Goal: Task Accomplishment & Management: Manage account settings

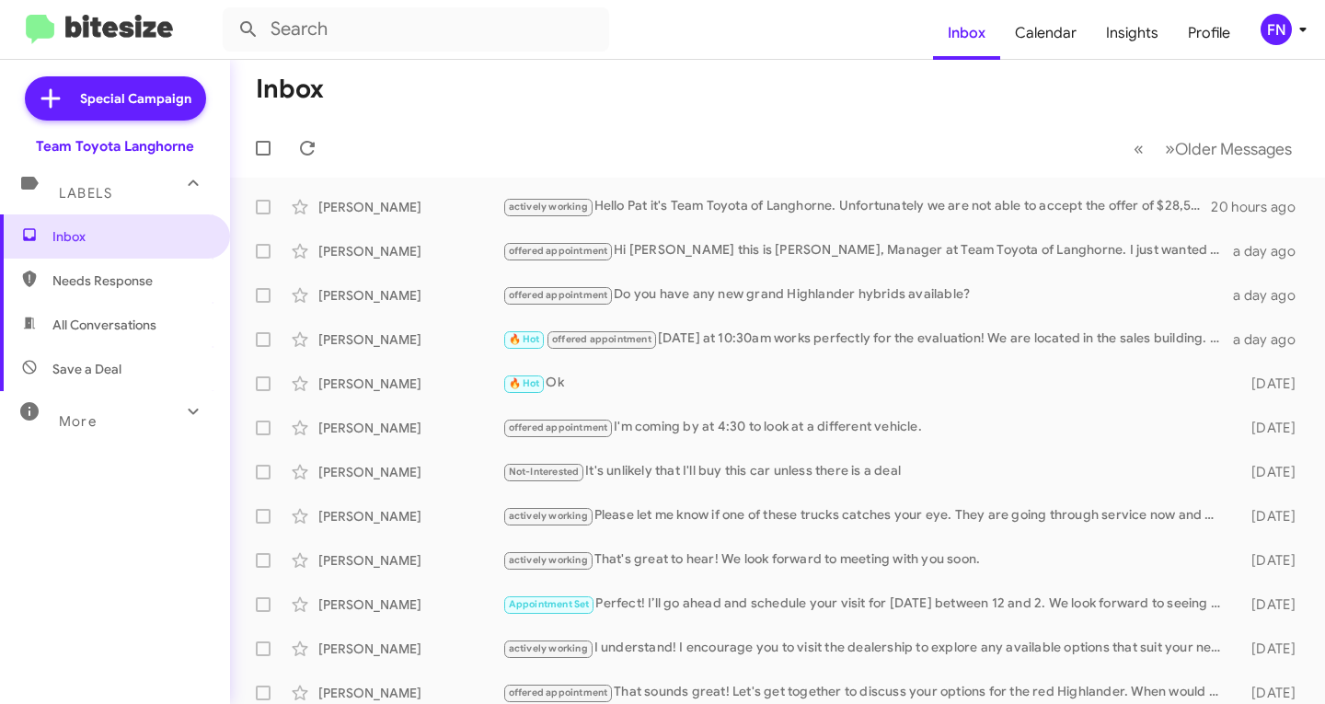
click at [98, 315] on span "All Conversations" at bounding box center [115, 325] width 230 height 44
type input "in:all-conversations"
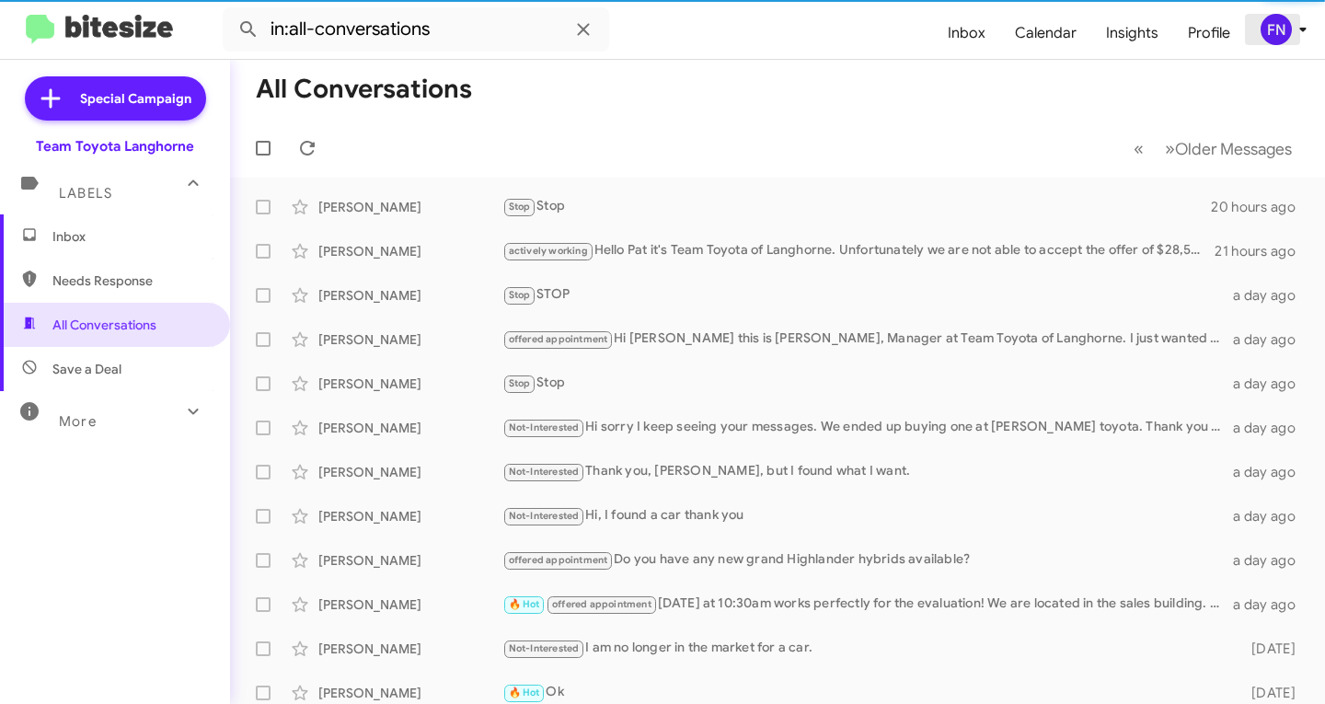
click at [1290, 35] on div "FN" at bounding box center [1276, 29] width 31 height 31
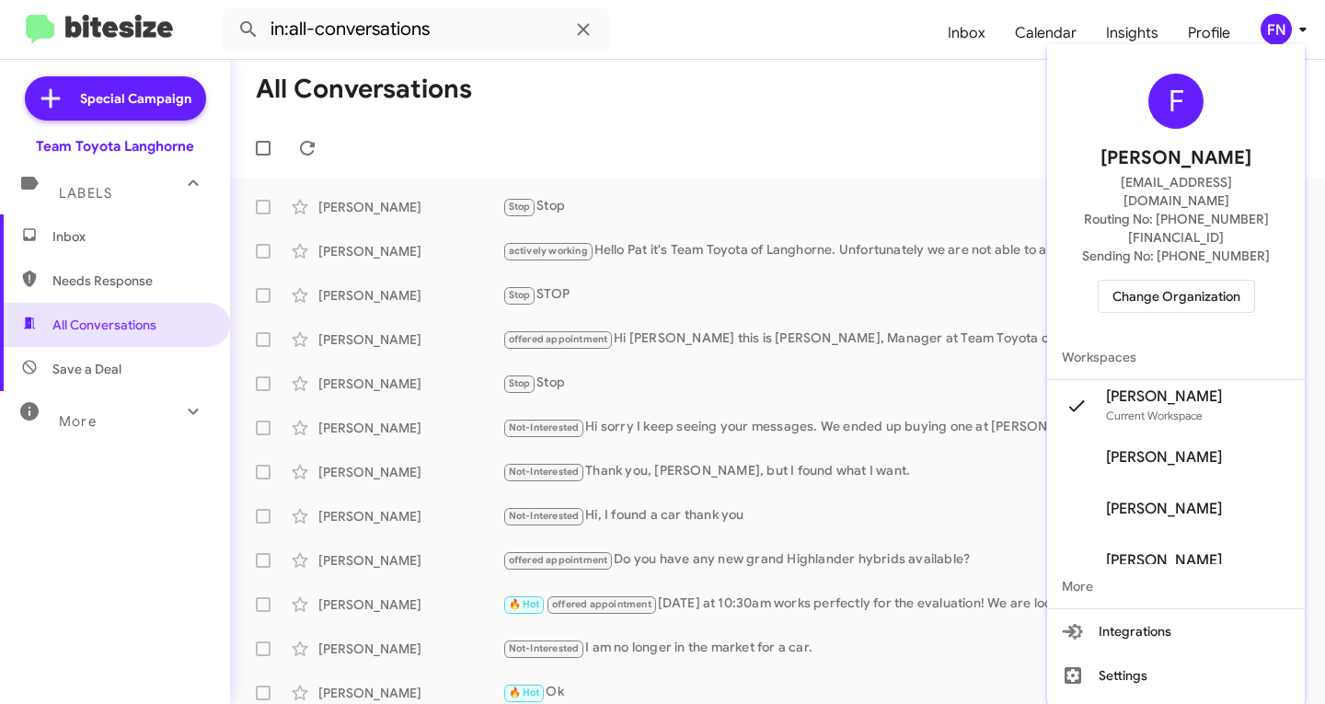
click at [1183, 281] on span "Change Organization" at bounding box center [1177, 296] width 128 height 31
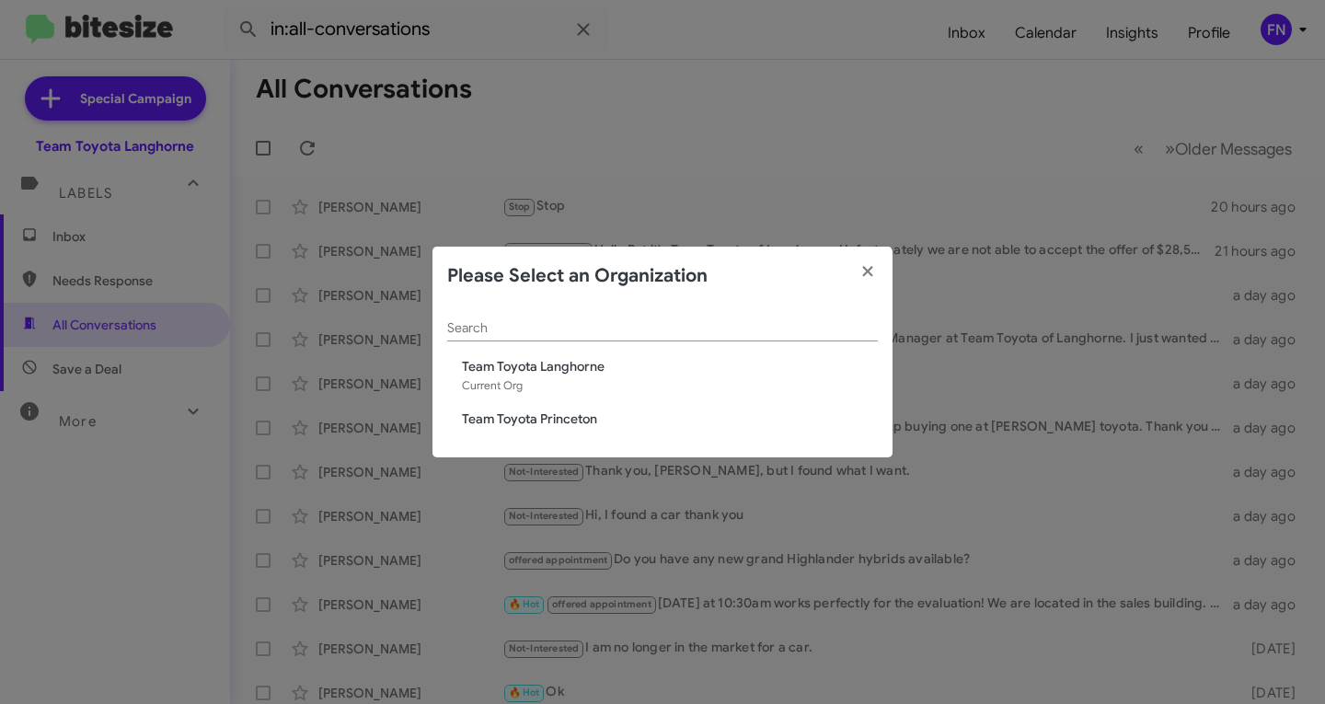
click at [579, 422] on span "Team Toyota Princeton" at bounding box center [670, 419] width 416 height 18
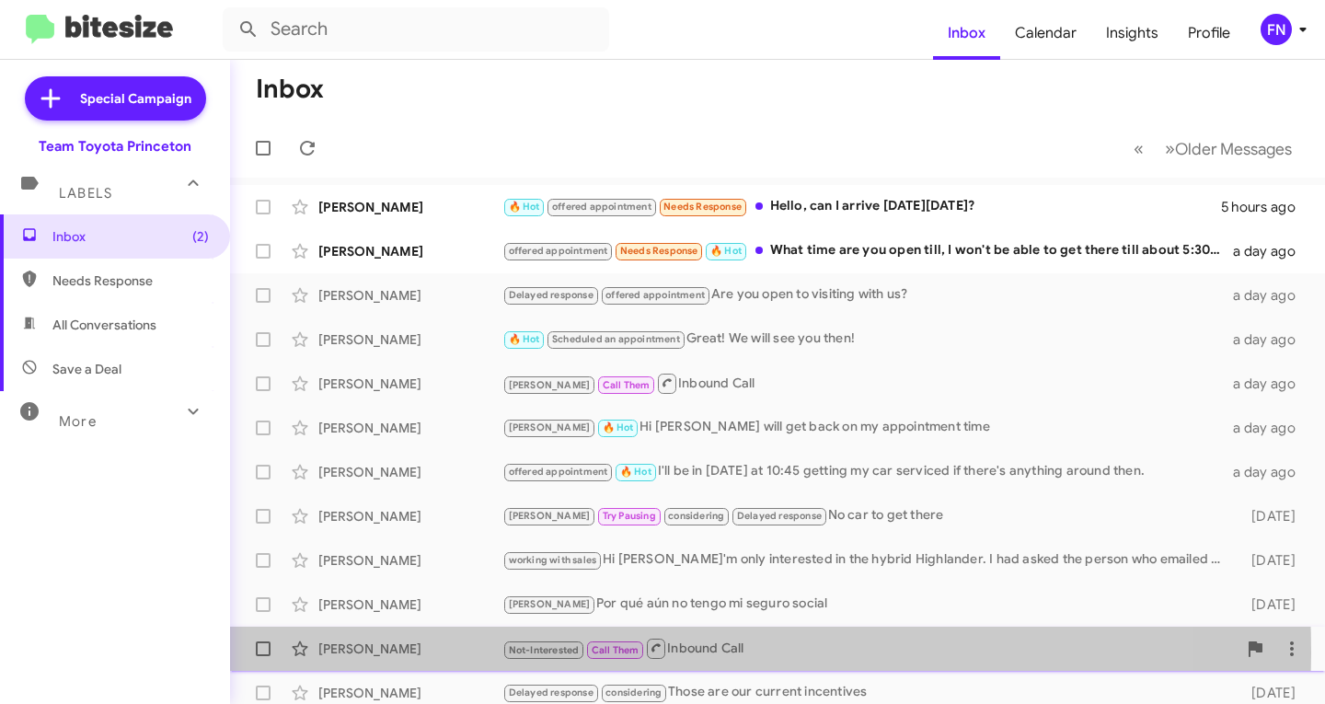
click at [434, 653] on div "[PERSON_NAME]" at bounding box center [410, 649] width 184 height 18
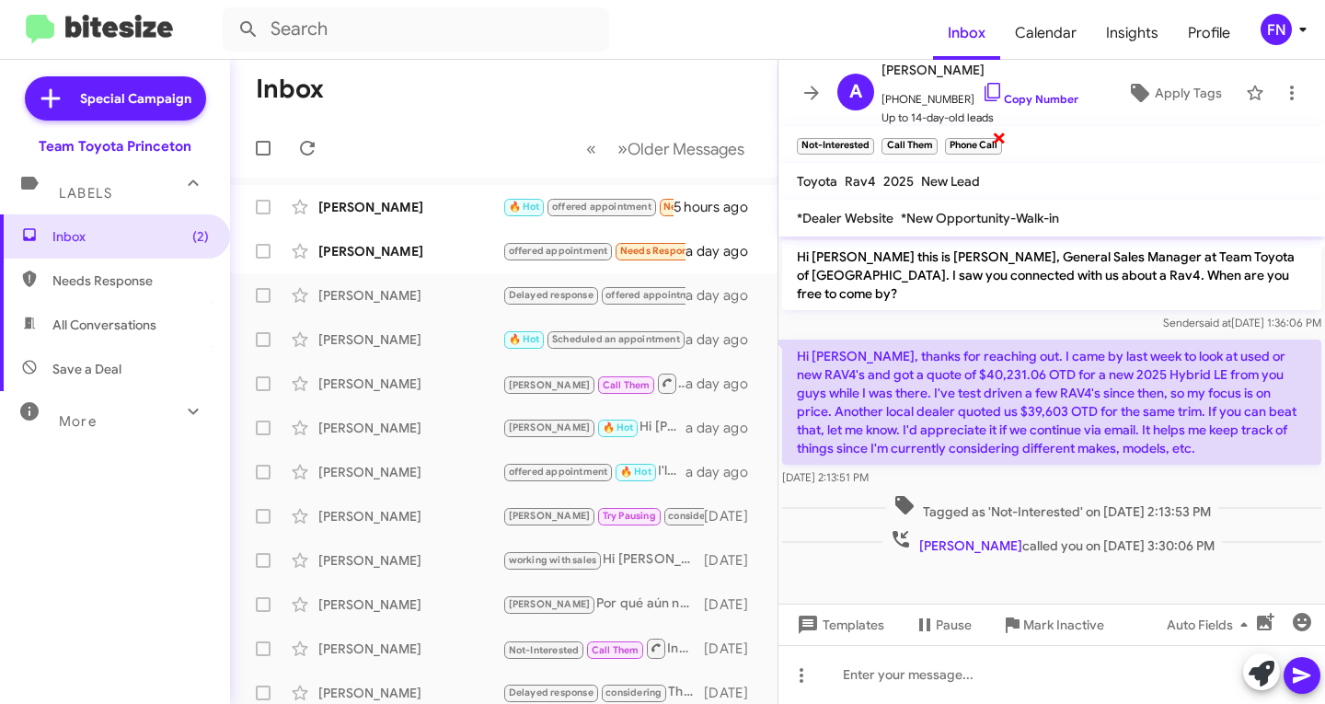
click at [1001, 135] on span "×" at bounding box center [999, 137] width 15 height 22
click at [932, 141] on span "×" at bounding box center [935, 137] width 15 height 22
click at [355, 514] on div "[PERSON_NAME]" at bounding box center [410, 516] width 184 height 18
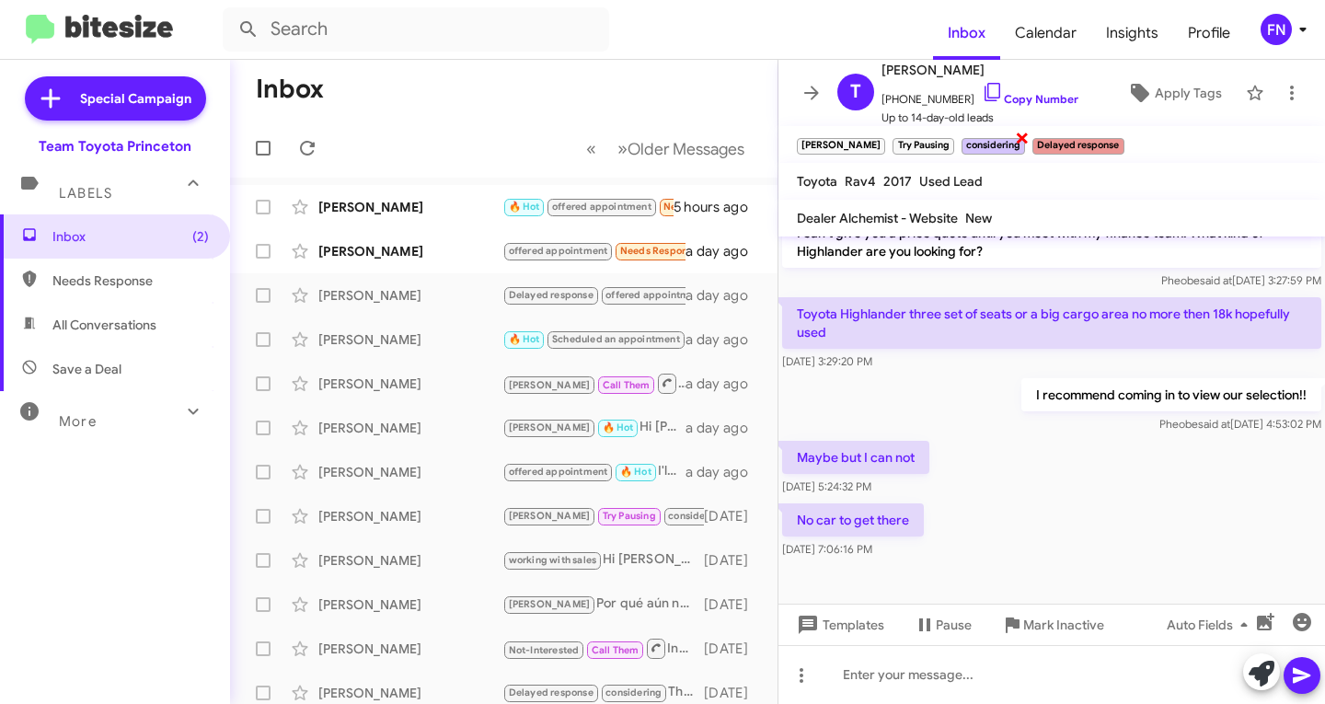
click at [1015, 143] on span "×" at bounding box center [1022, 137] width 15 height 22
click at [944, 137] on span "×" at bounding box center [951, 137] width 15 height 22
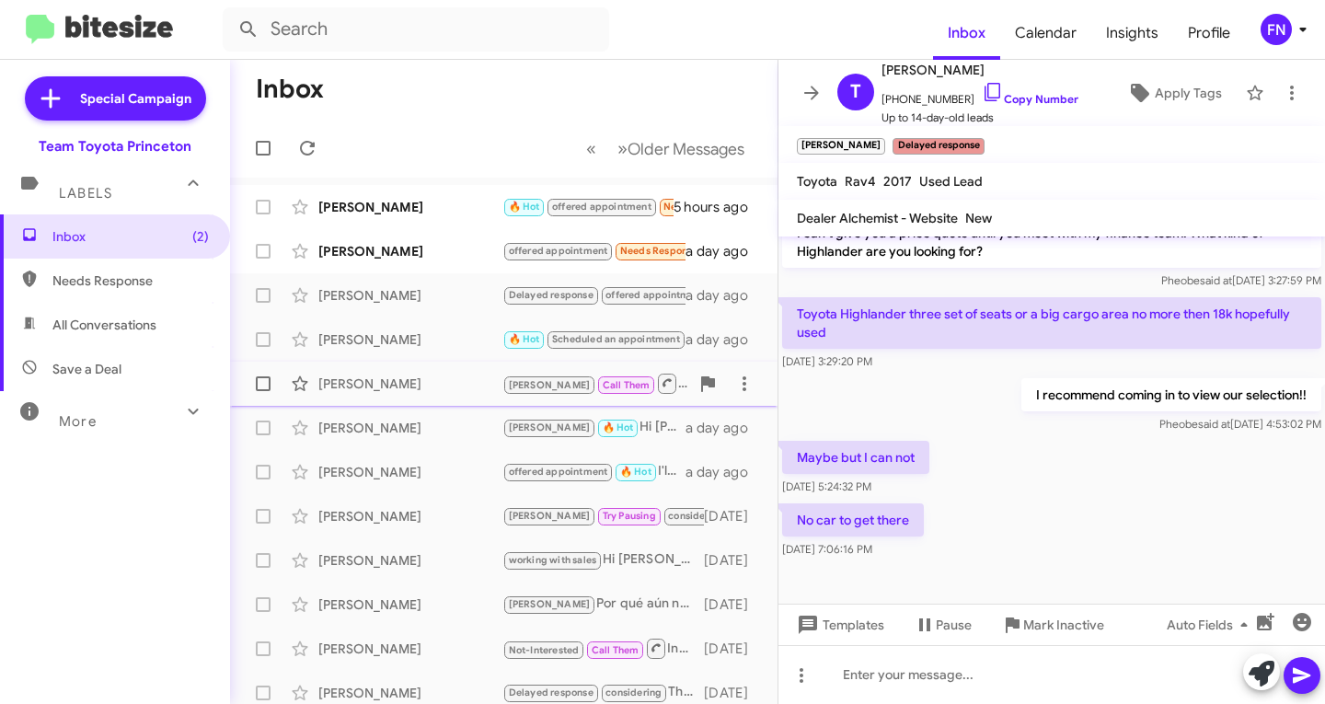
click at [358, 379] on div "[PERSON_NAME]" at bounding box center [410, 384] width 184 height 18
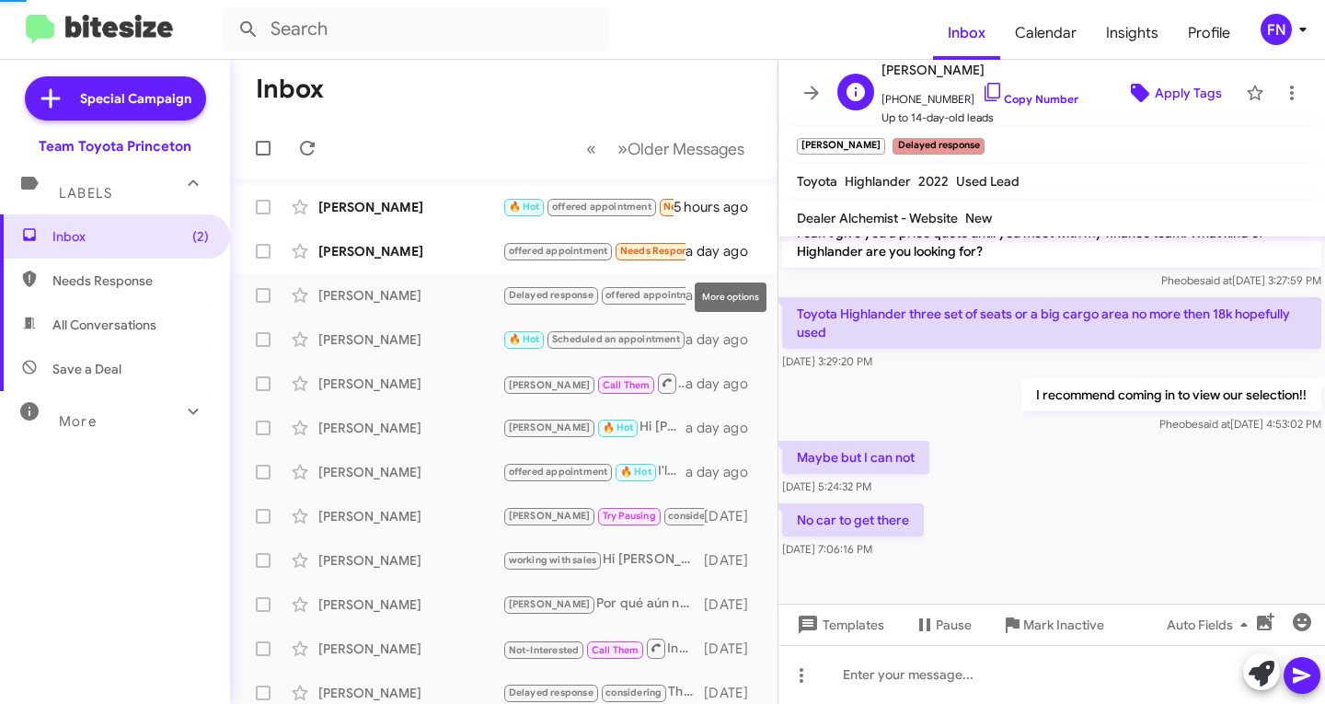
scroll to position [1063, 0]
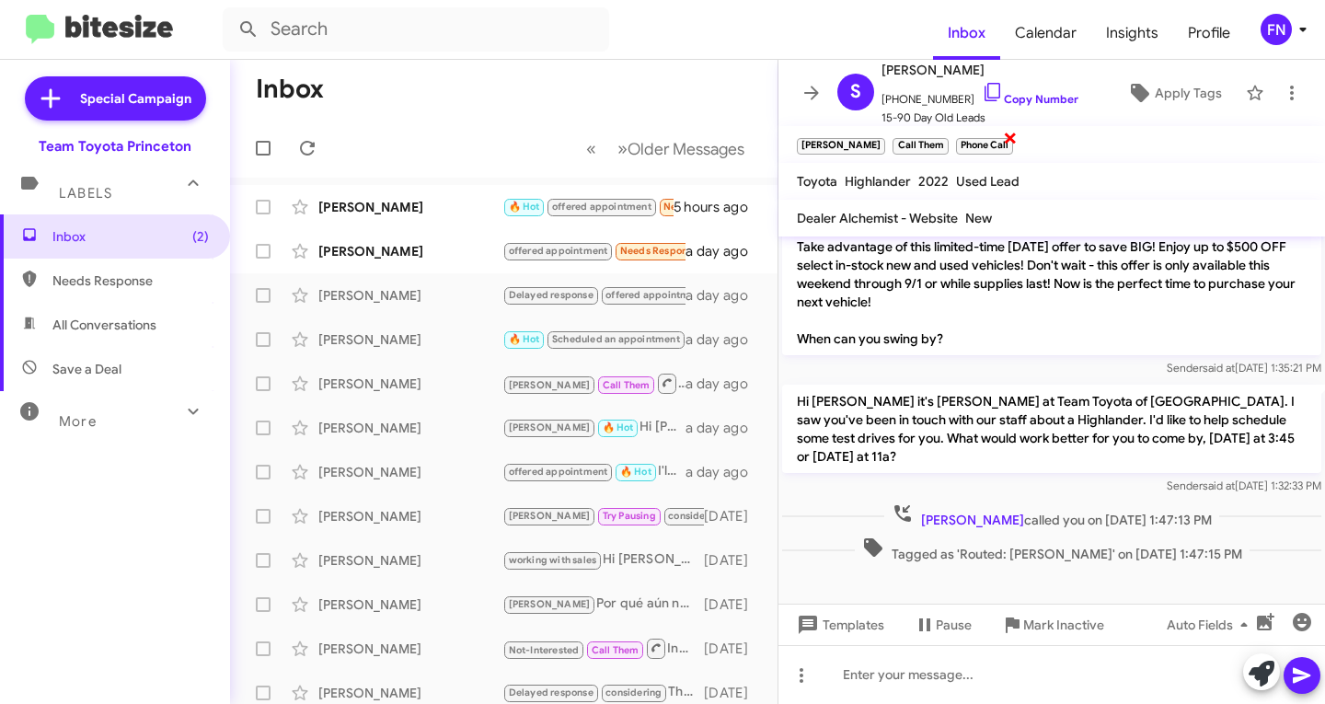
click at [1003, 144] on span "×" at bounding box center [1010, 137] width 15 height 22
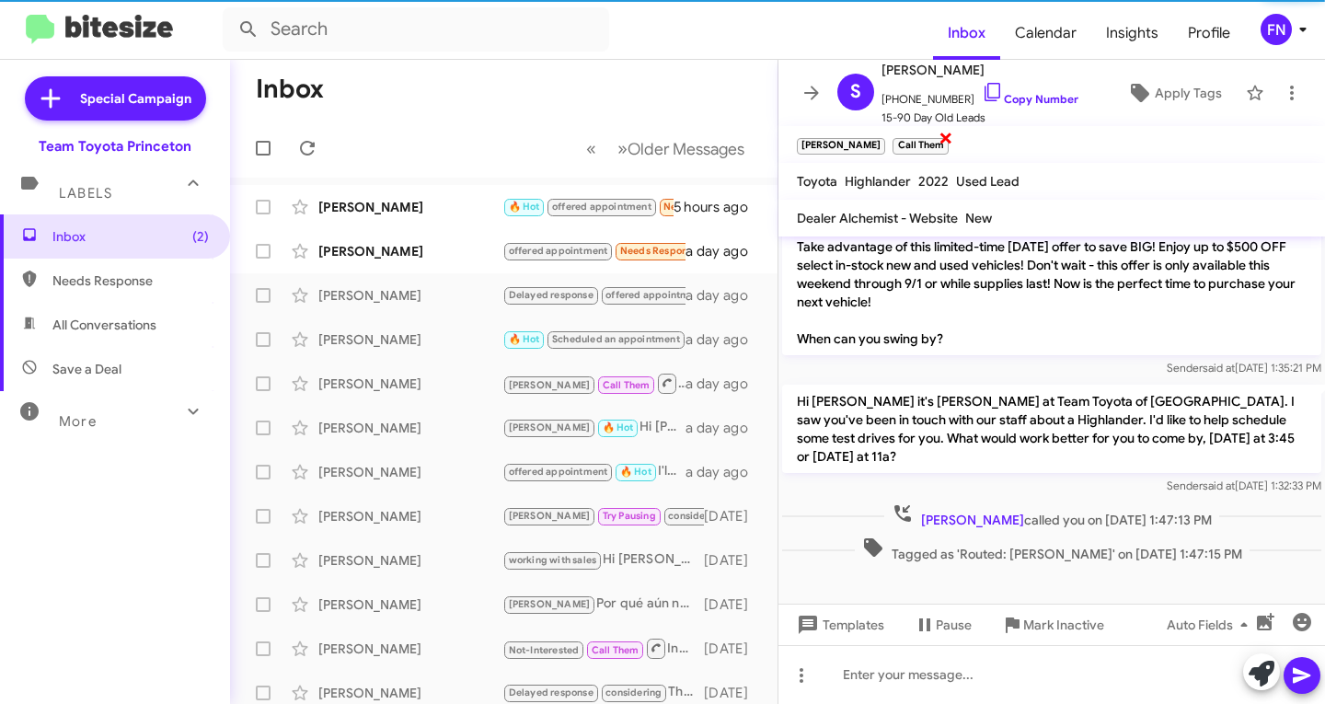
click at [939, 134] on span "×" at bounding box center [946, 137] width 15 height 22
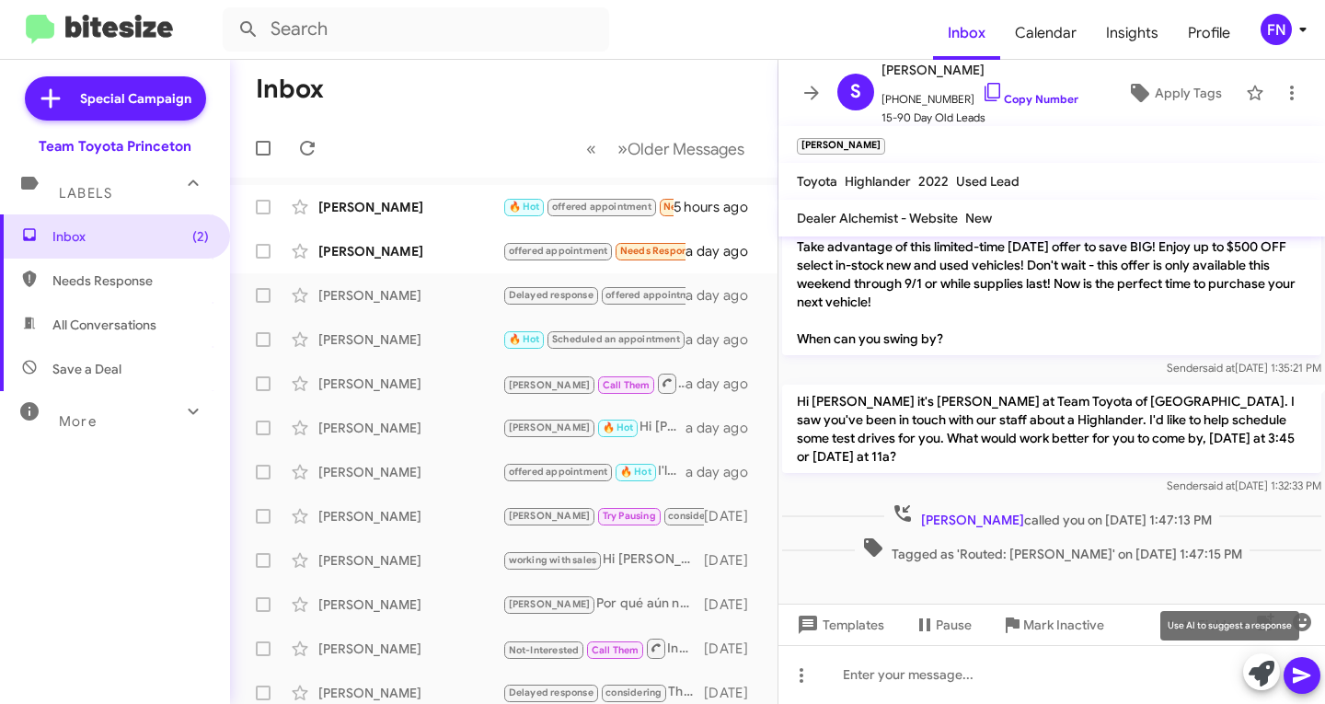
click at [1245, 664] on button at bounding box center [1262, 672] width 37 height 37
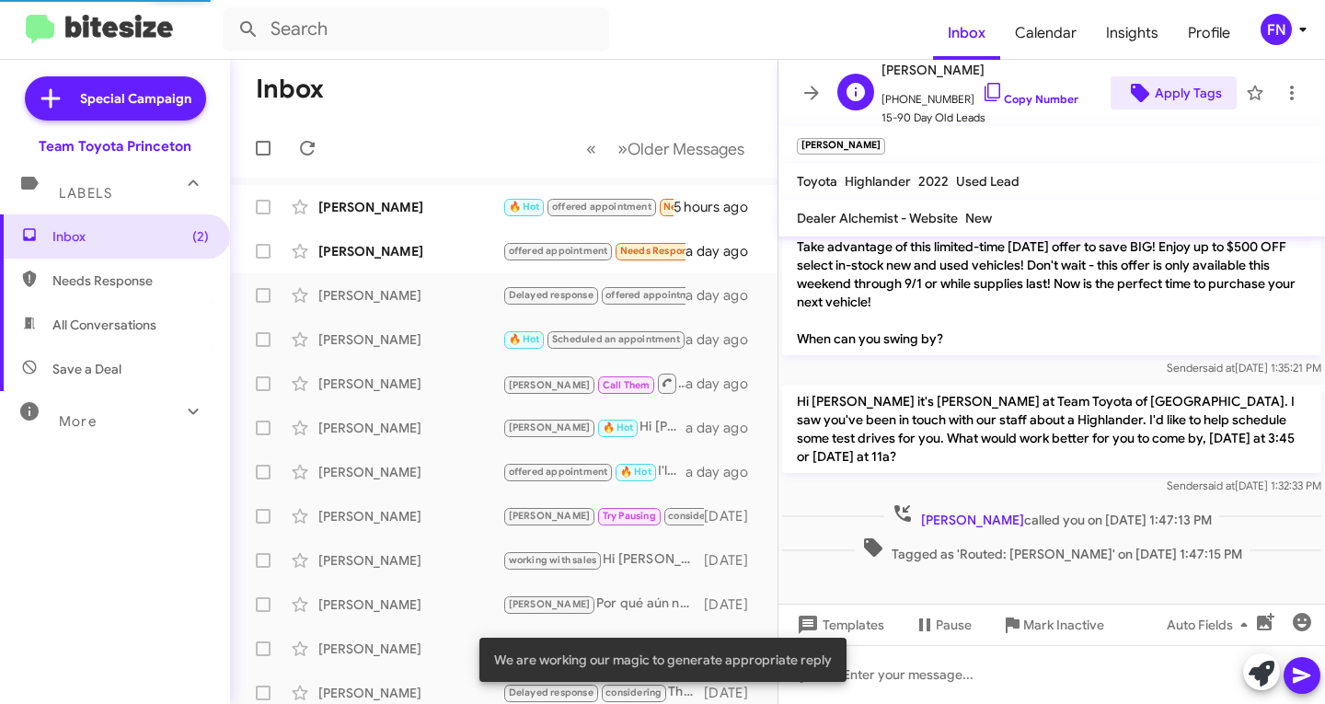
click at [1162, 96] on span "Apply Tags" at bounding box center [1188, 92] width 67 height 33
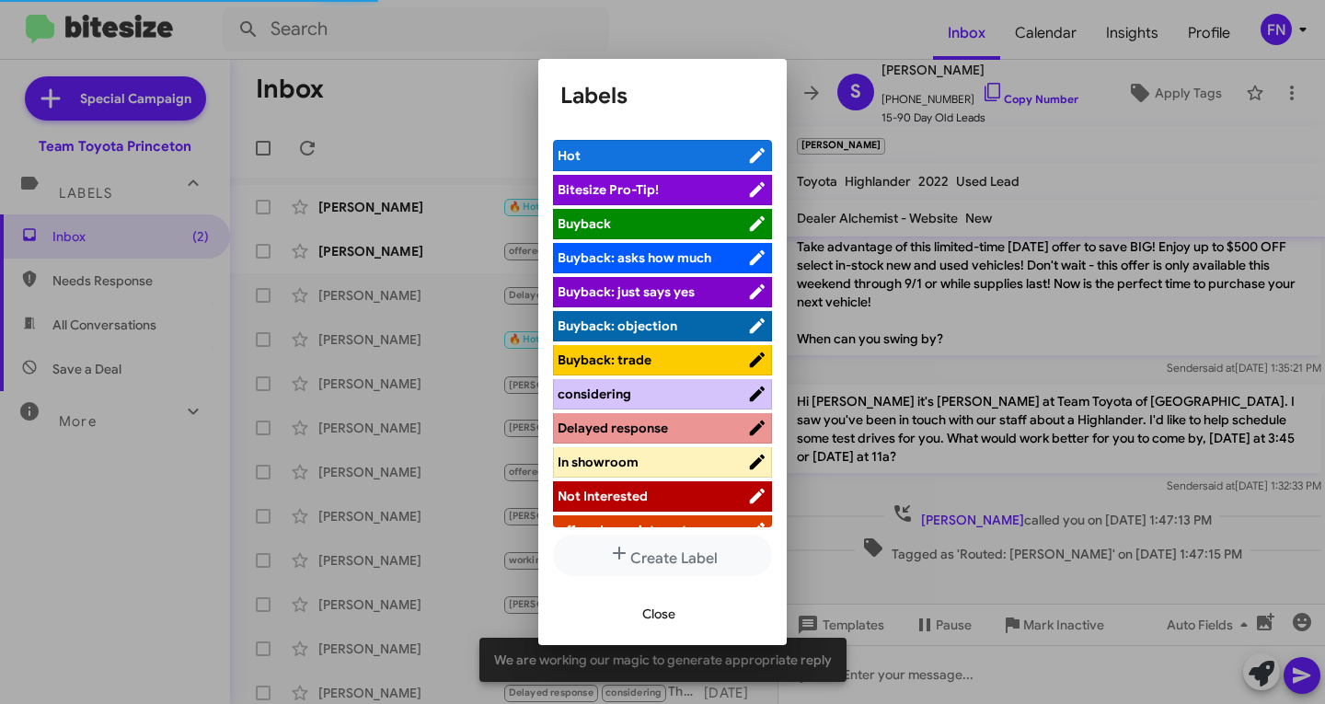
scroll to position [241, 0]
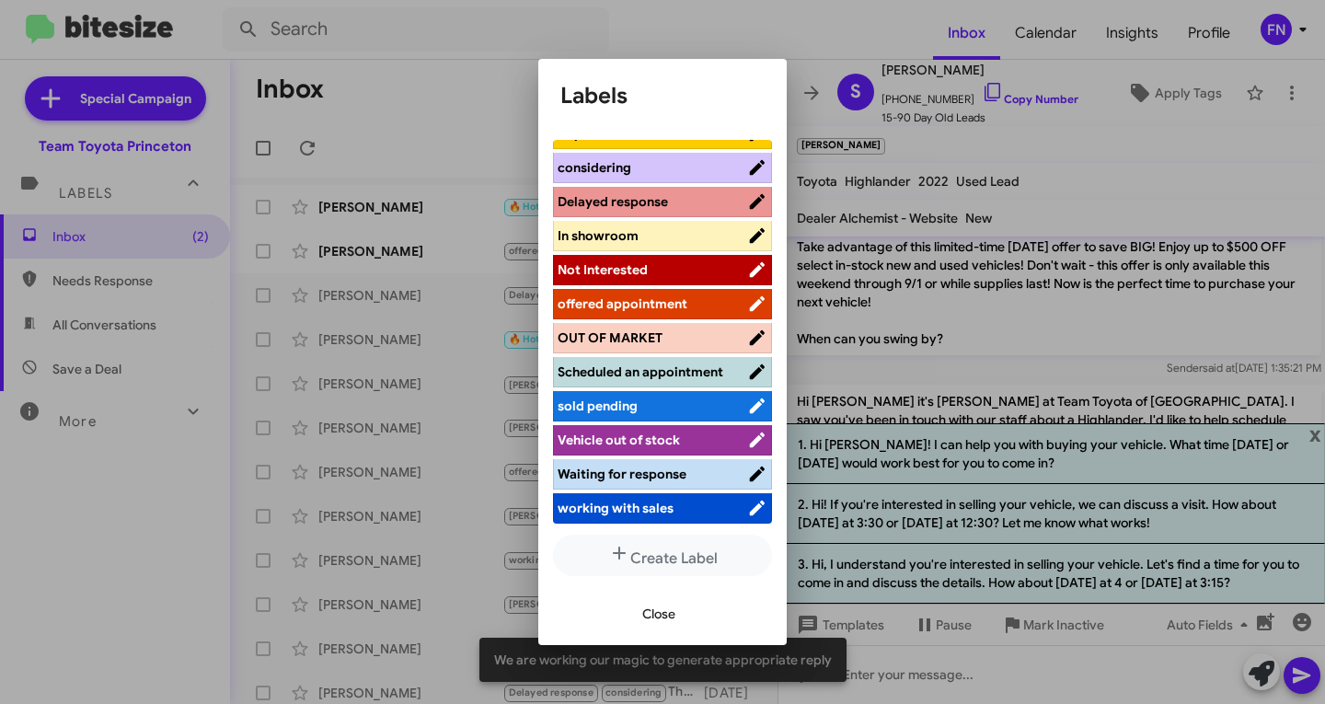
click at [628, 509] on span "working with sales" at bounding box center [616, 508] width 116 height 17
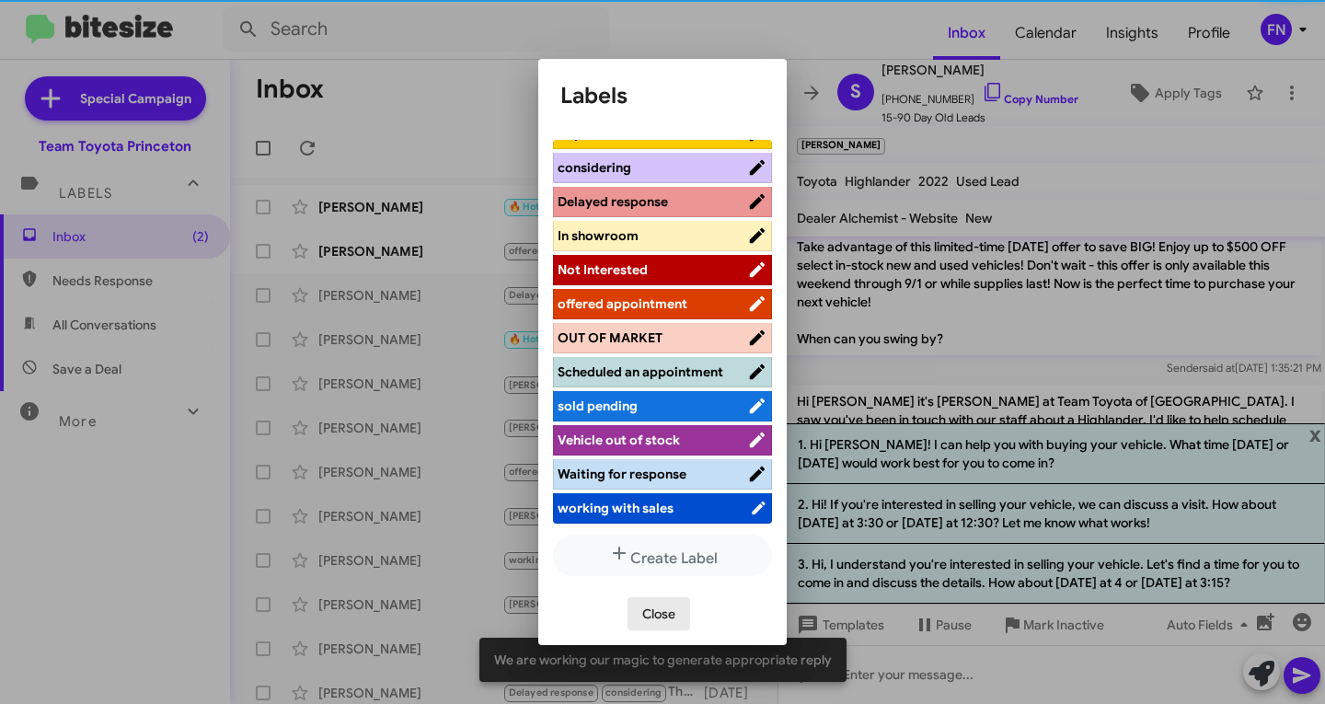
click at [638, 618] on button "Close" at bounding box center [659, 613] width 63 height 33
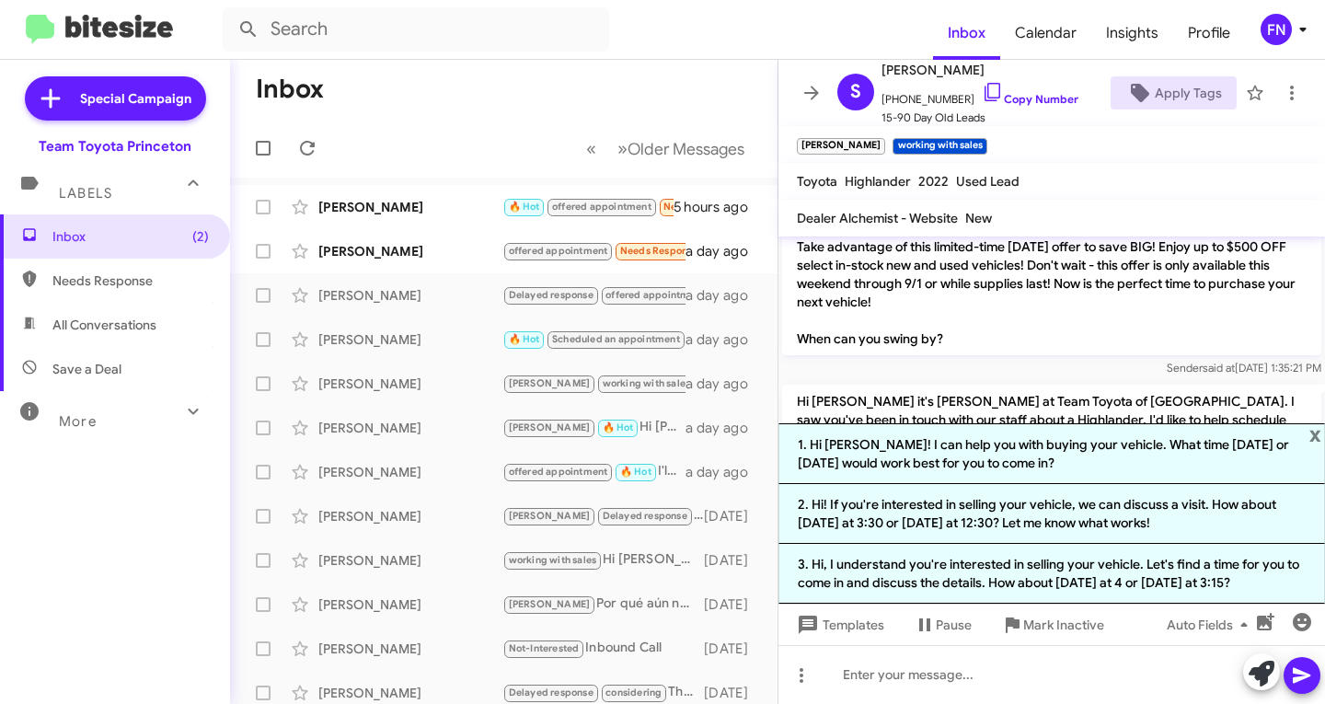
click at [110, 341] on span "All Conversations" at bounding box center [115, 325] width 230 height 44
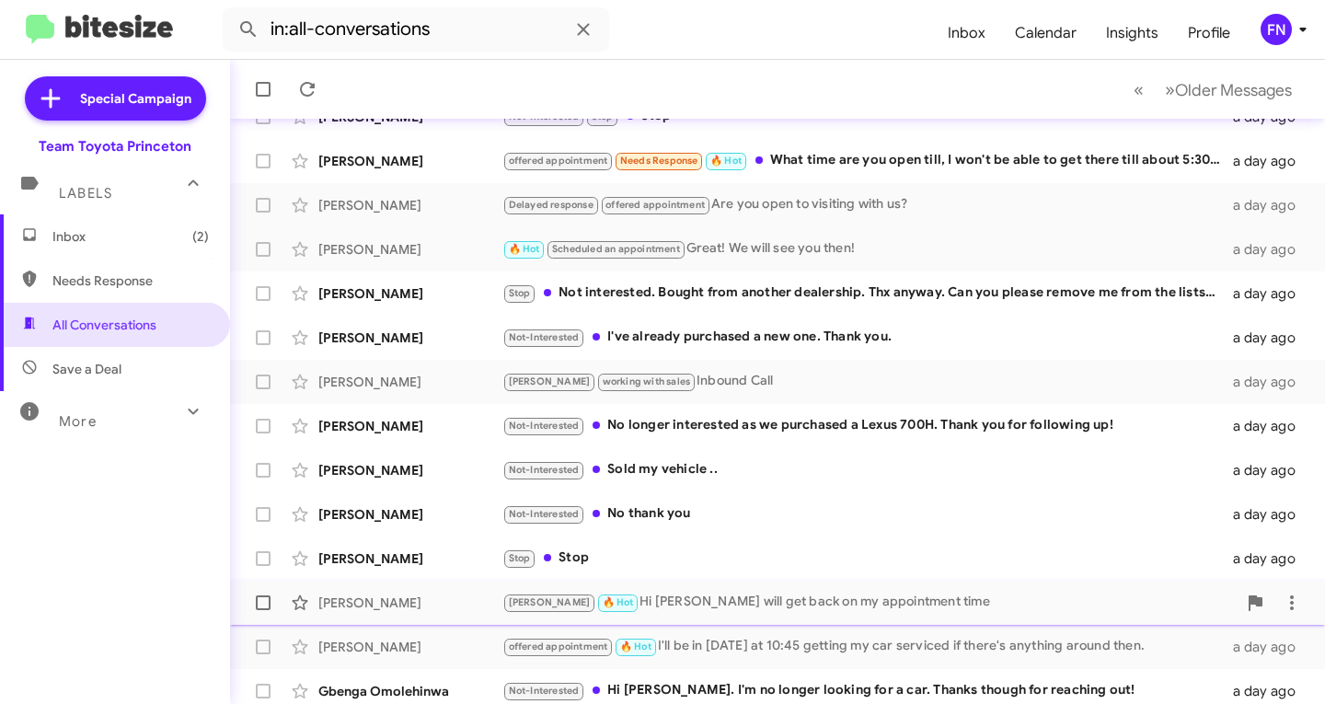
scroll to position [365, 0]
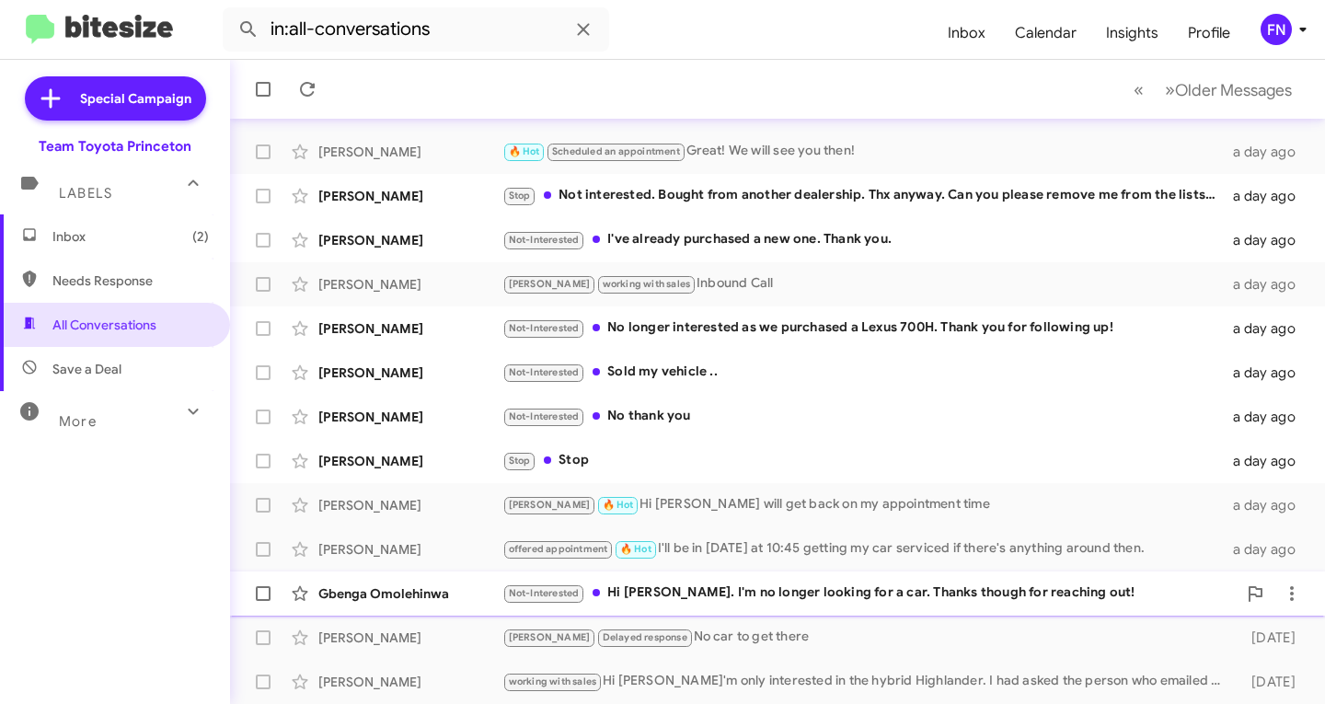
click at [460, 581] on div "[PERSON_NAME] Not-Interested Hi [PERSON_NAME]. I'm no longer looking for a car.…" at bounding box center [778, 593] width 1066 height 37
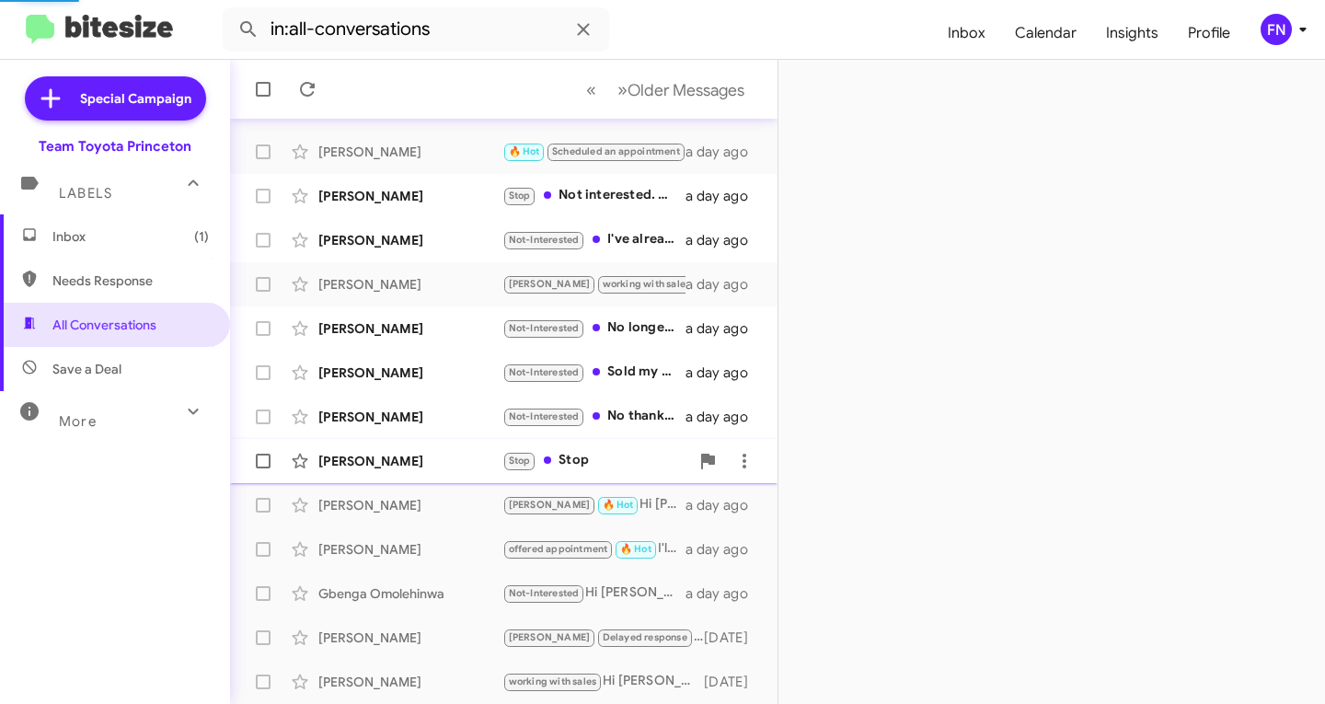
click at [443, 469] on div "[PERSON_NAME]" at bounding box center [410, 461] width 184 height 18
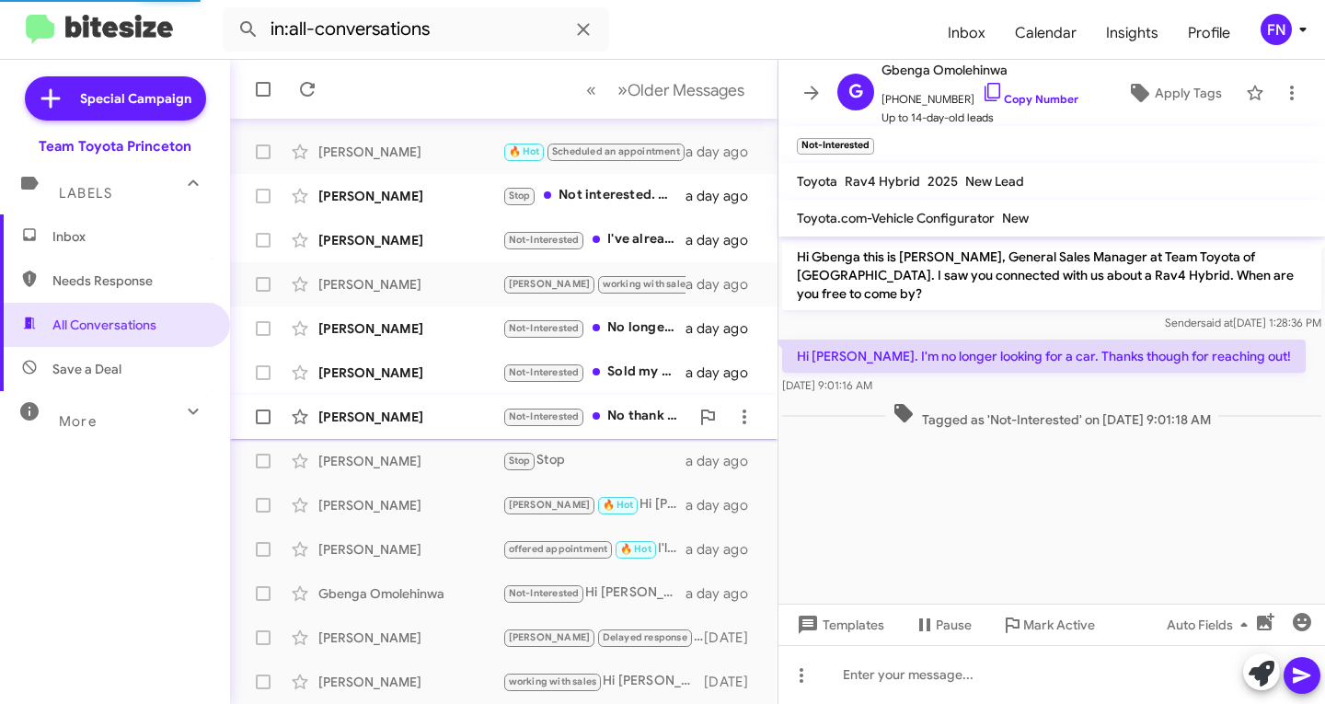
click at [444, 412] on div "[PERSON_NAME]" at bounding box center [410, 417] width 184 height 18
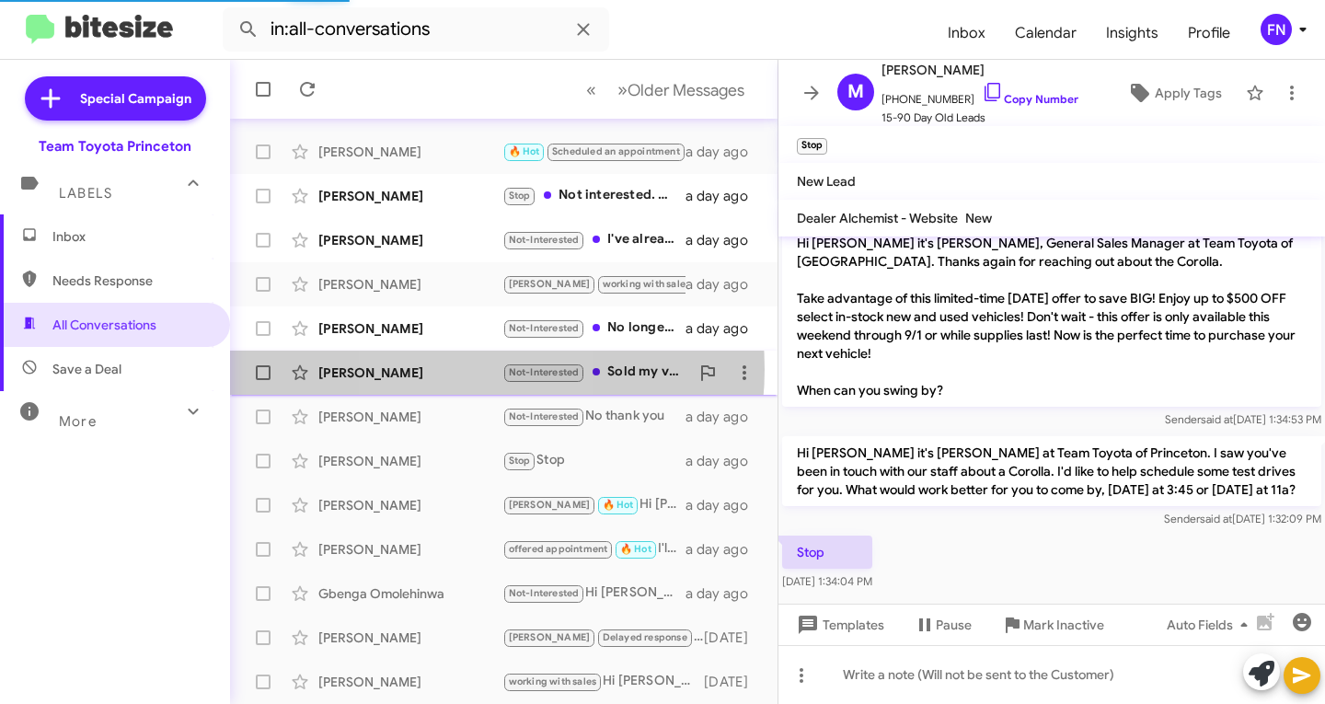
click at [445, 369] on div "[PERSON_NAME]" at bounding box center [410, 373] width 184 height 18
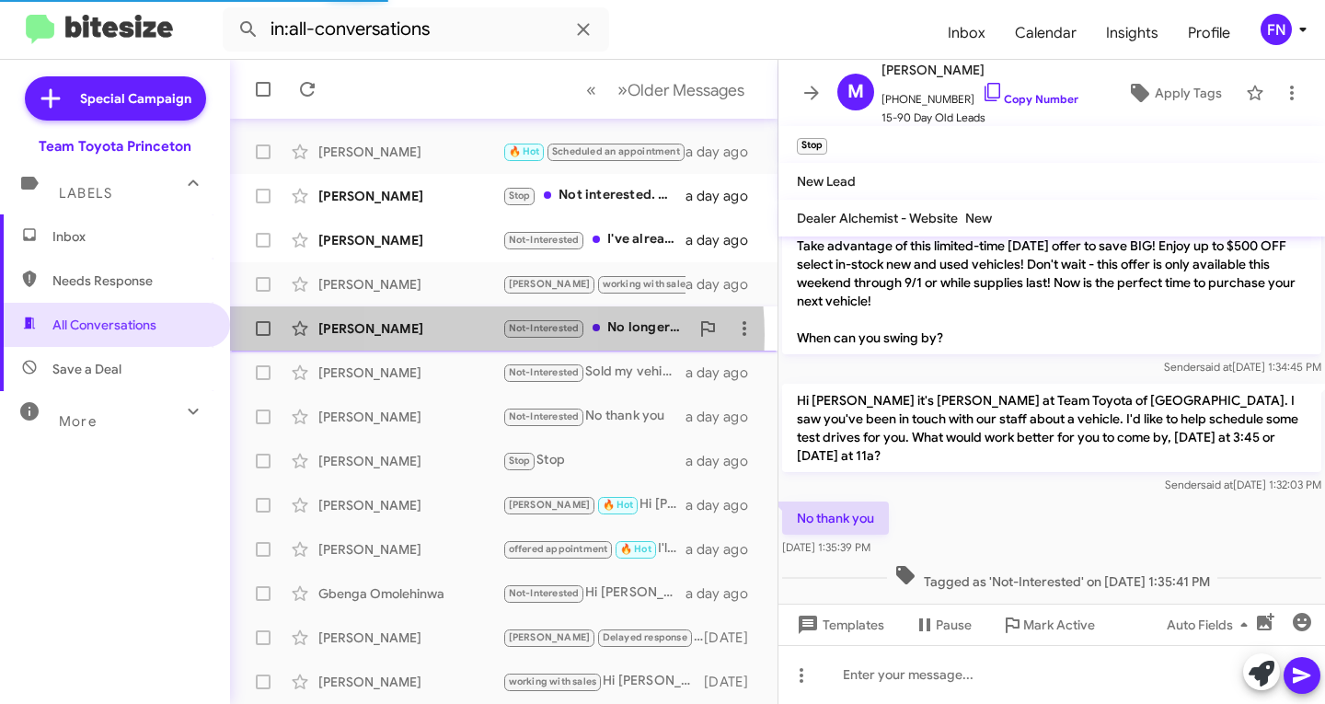
click at [447, 335] on div "[PERSON_NAME]" at bounding box center [410, 328] width 184 height 18
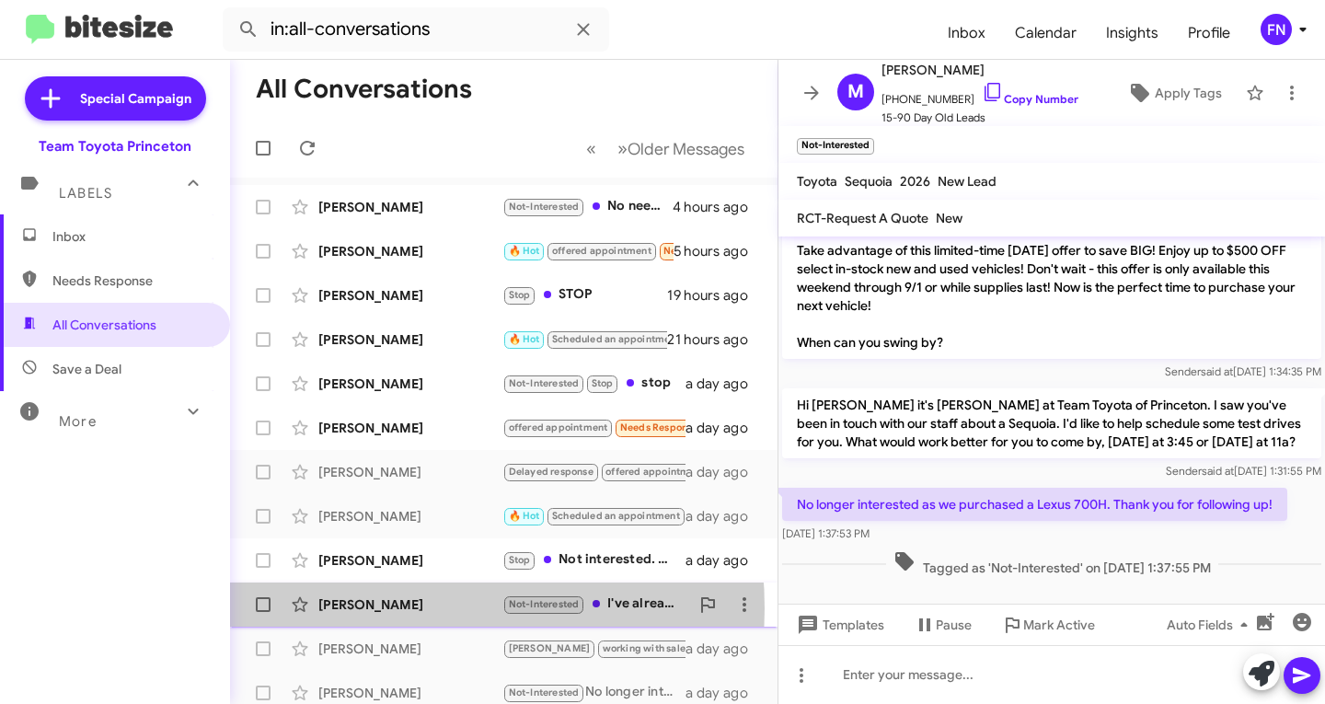
click at [376, 608] on div "[PERSON_NAME]" at bounding box center [410, 605] width 184 height 18
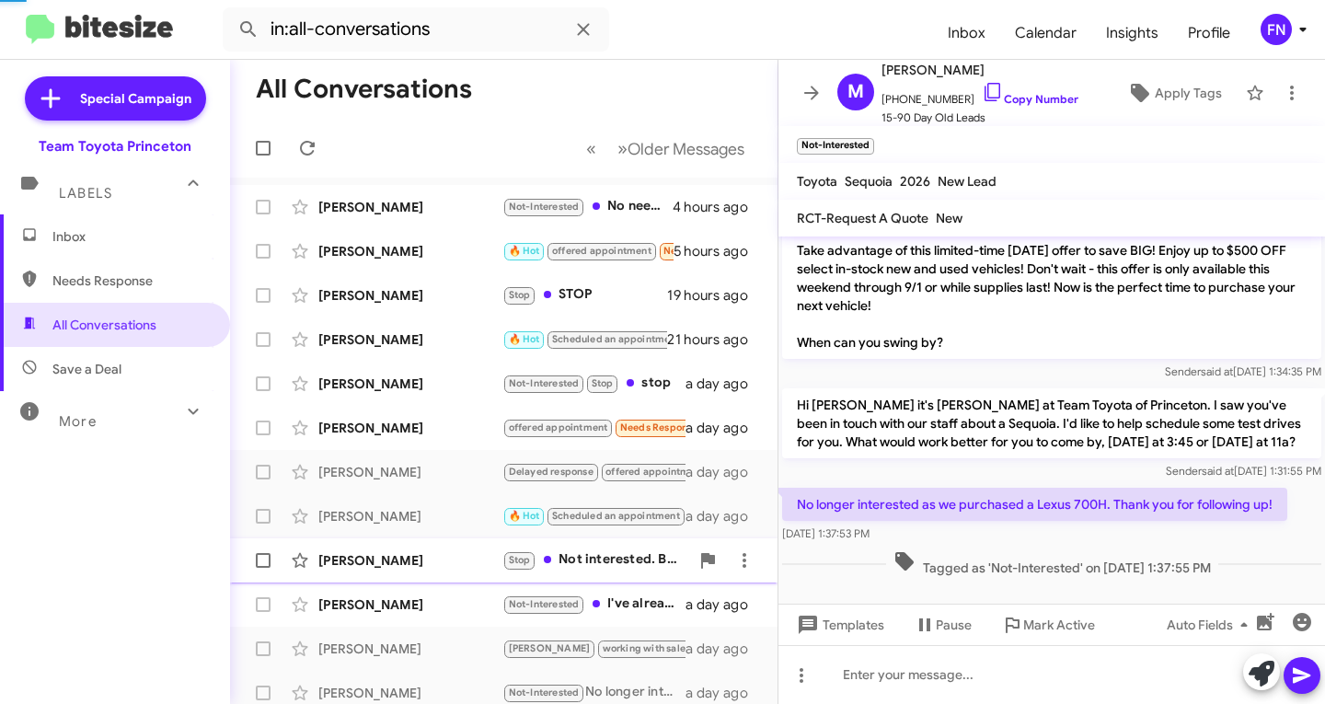
click at [376, 569] on div "[PERSON_NAME]" at bounding box center [410, 560] width 184 height 18
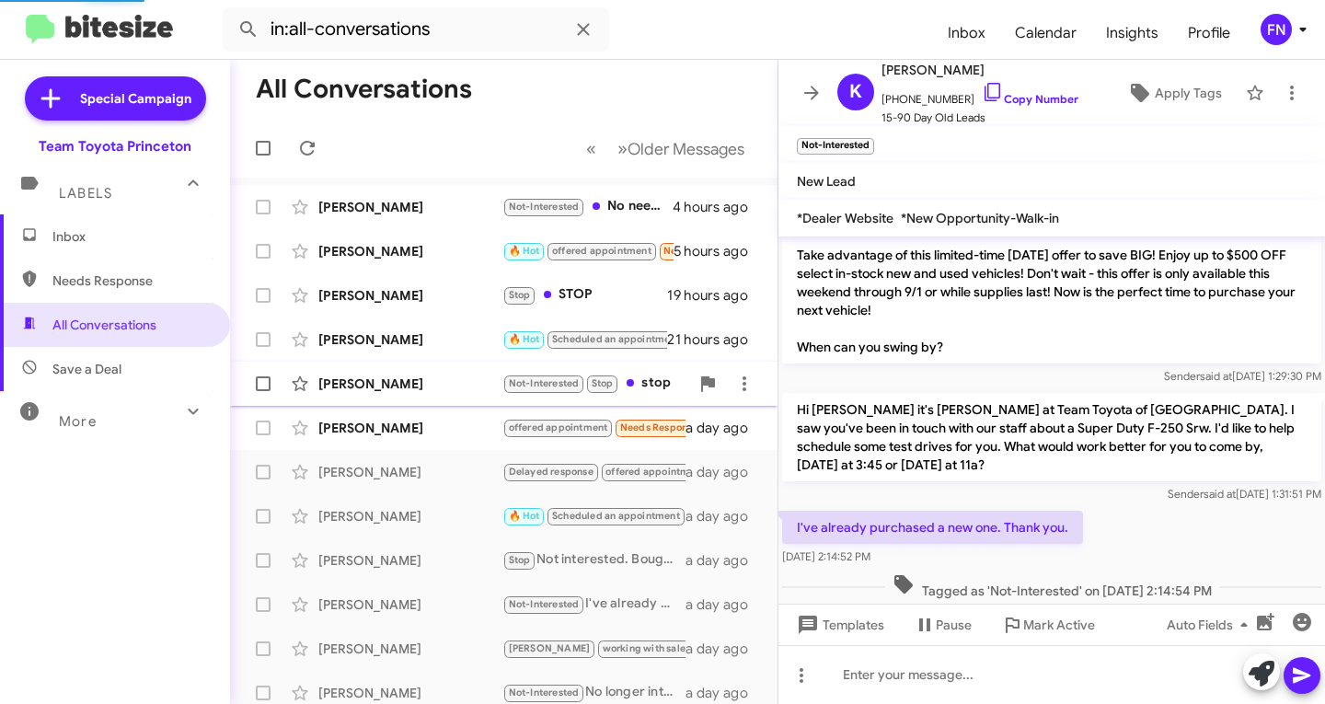
scroll to position [141, 0]
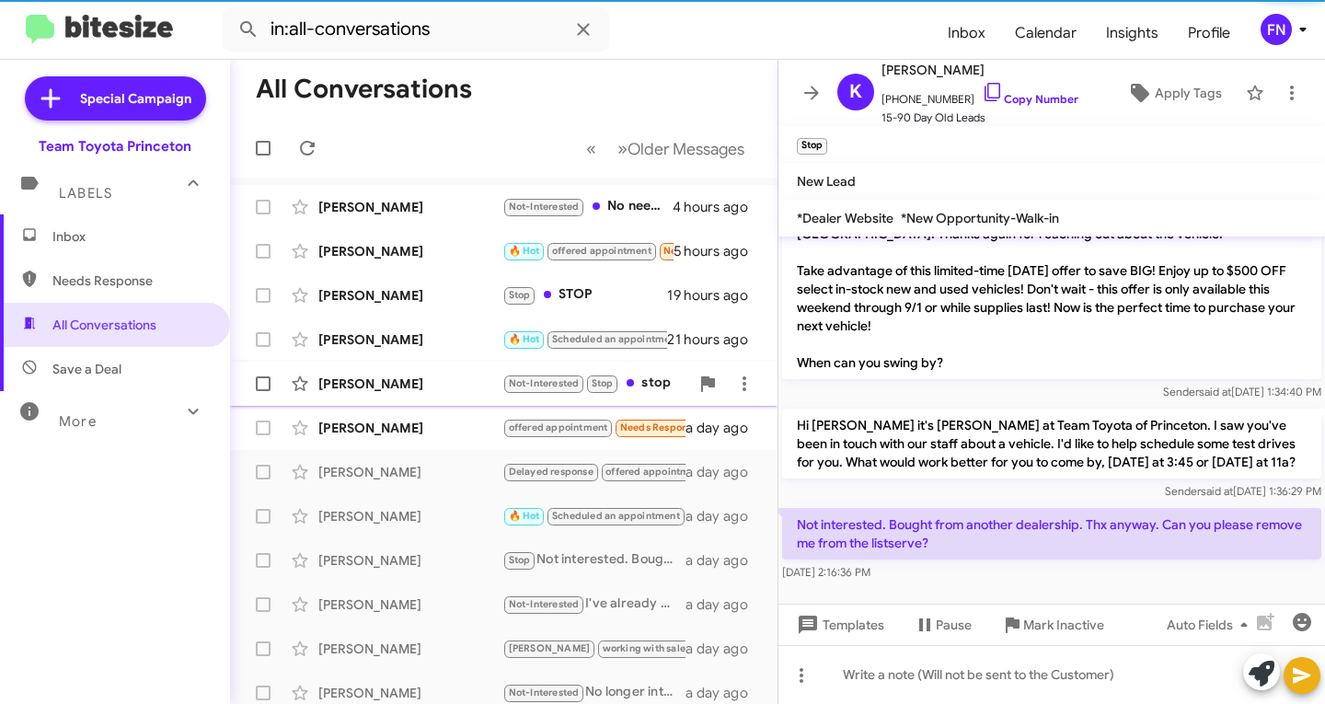
click at [369, 388] on div "[PERSON_NAME]" at bounding box center [410, 384] width 184 height 18
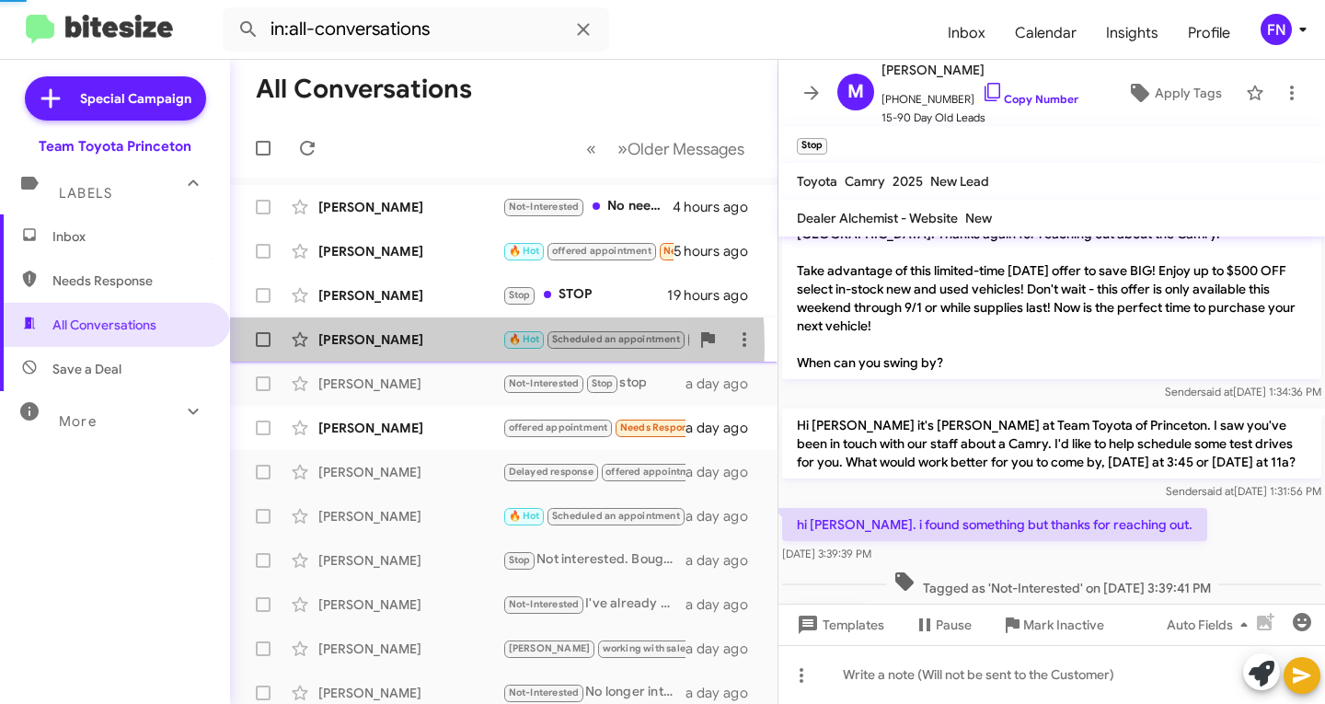
click at [376, 346] on div "[PERSON_NAME]" at bounding box center [410, 339] width 184 height 18
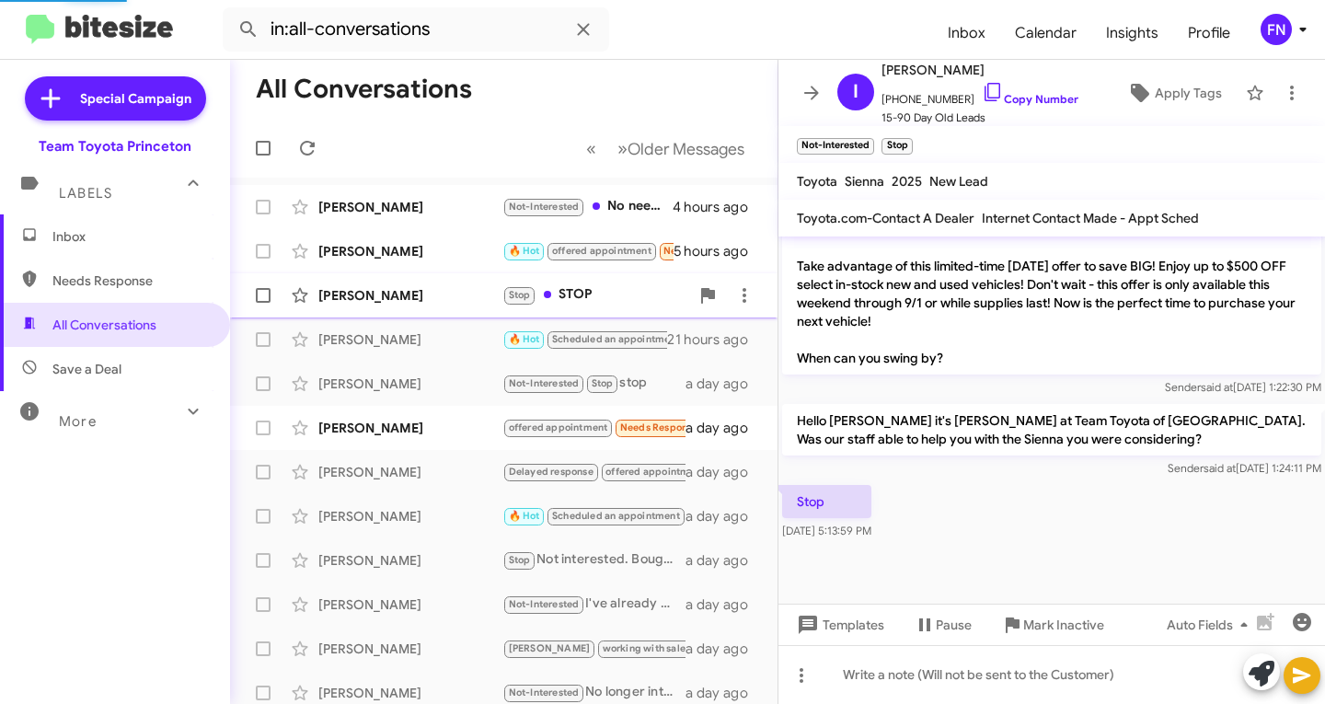
click at [376, 295] on div "[PERSON_NAME]" at bounding box center [410, 295] width 184 height 18
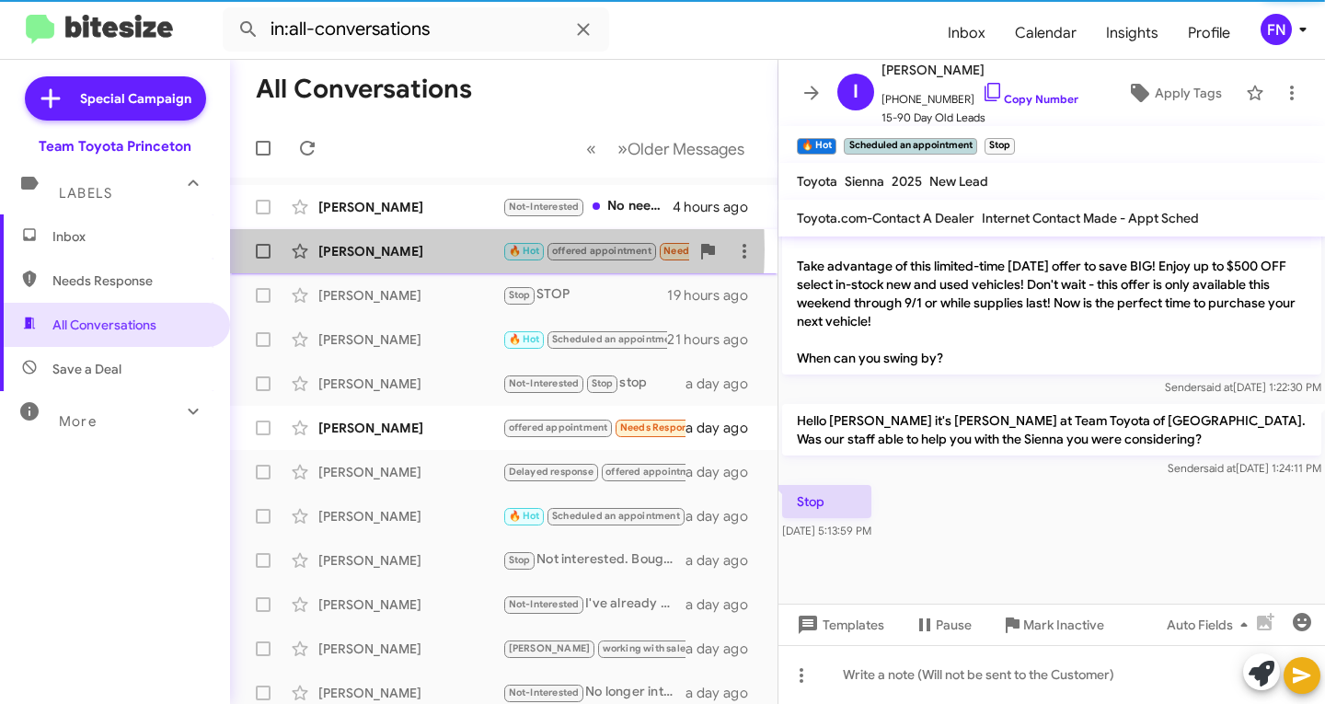
click at [387, 249] on div "[PERSON_NAME]" at bounding box center [410, 251] width 184 height 18
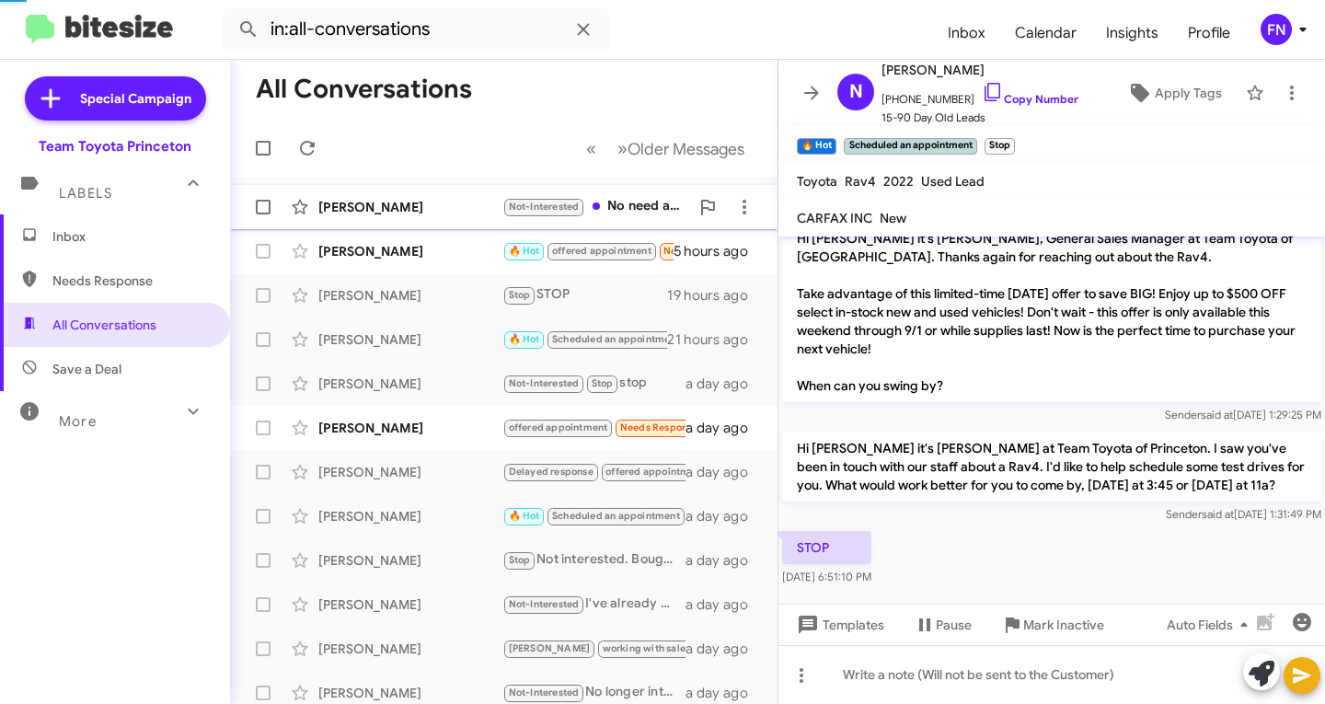
click at [389, 196] on div "[PERSON_NAME] Not-Interested No need anymore. 4 hours ago" at bounding box center [504, 207] width 518 height 37
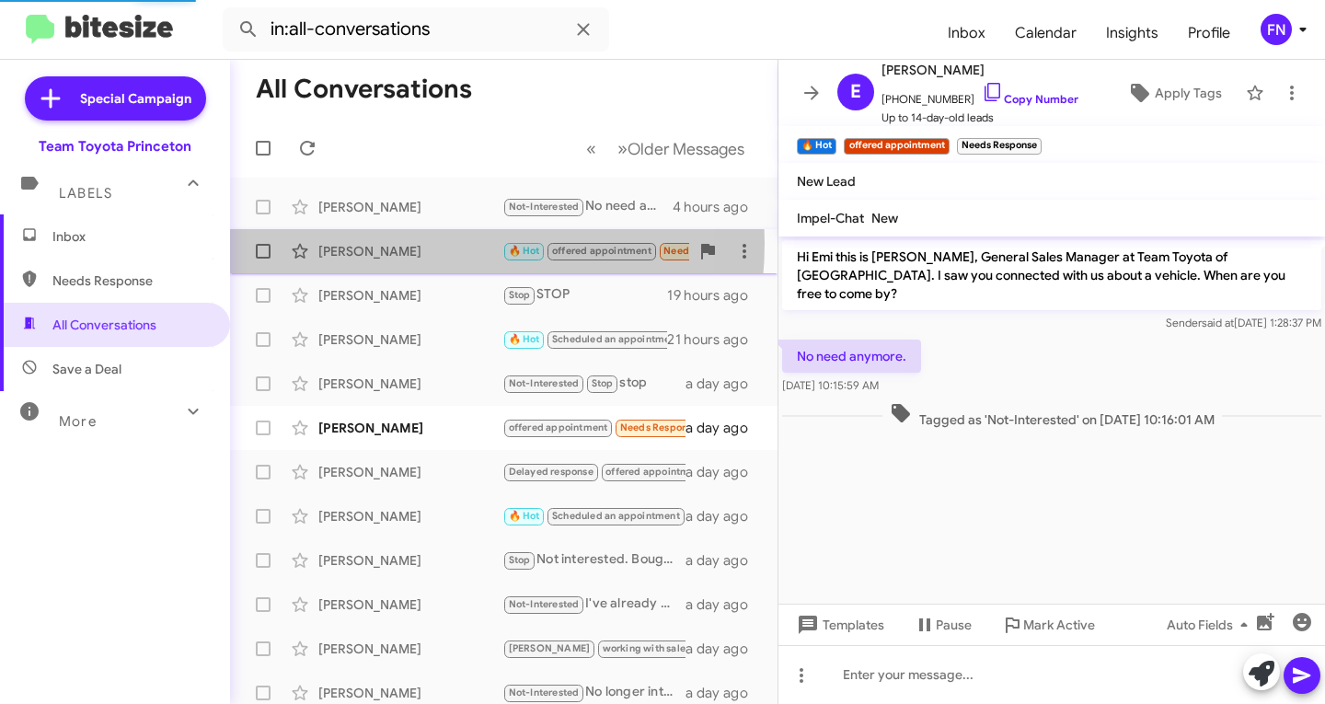
click at [388, 243] on div "[PERSON_NAME]" at bounding box center [410, 251] width 184 height 18
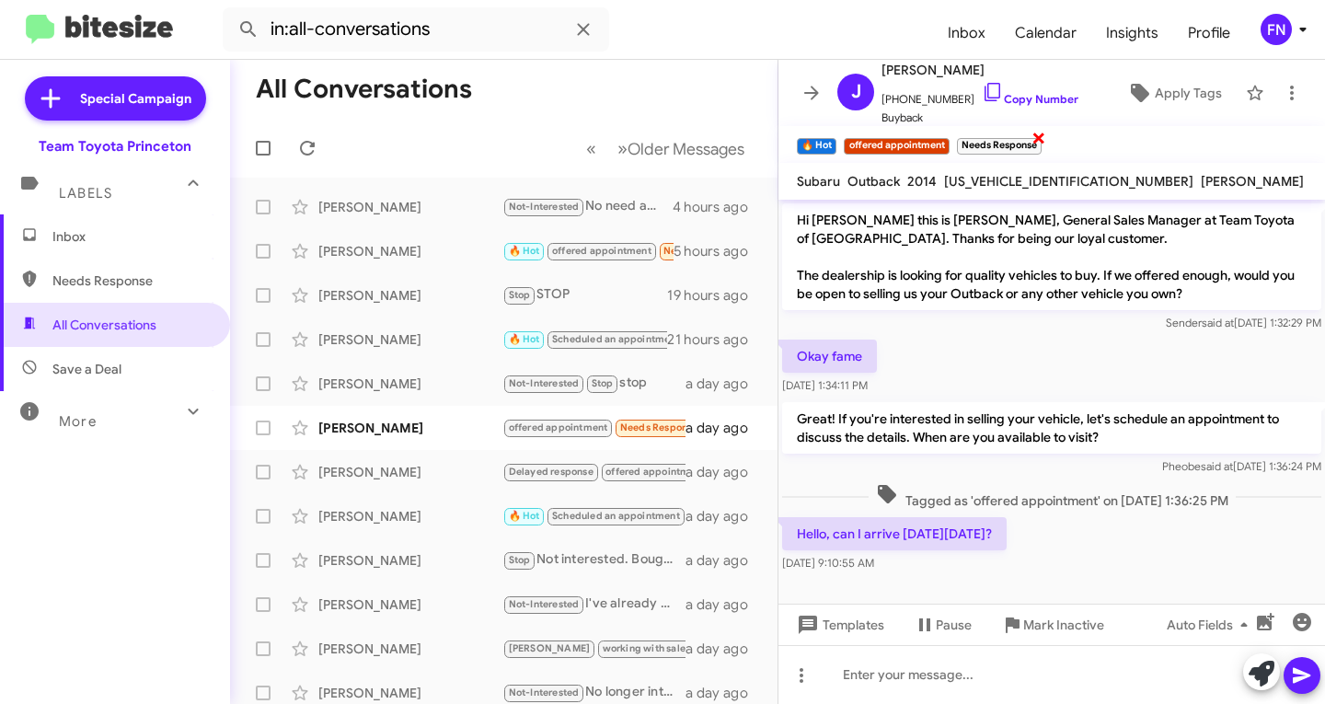
click at [1039, 133] on span "×" at bounding box center [1039, 137] width 15 height 22
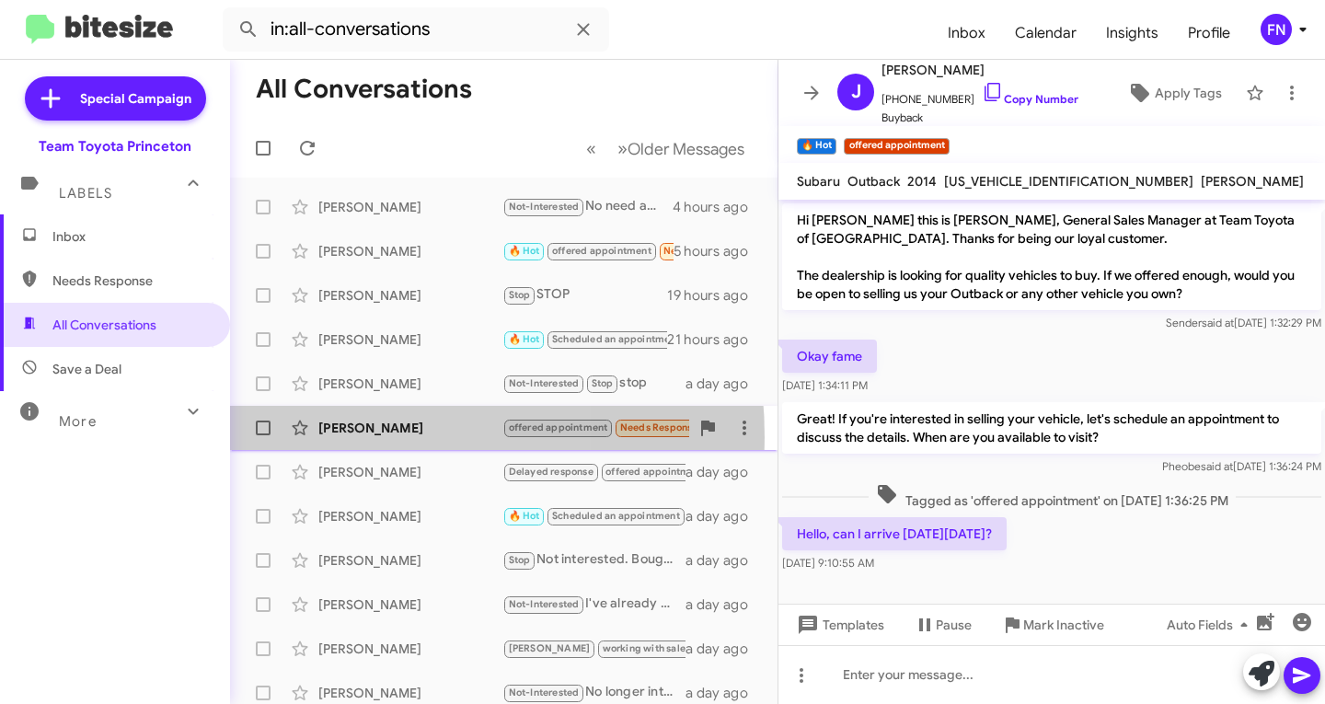
click at [327, 437] on div "[PERSON_NAME] offered appointment Needs Response 🔥 Hot What time are you open t…" at bounding box center [504, 428] width 518 height 37
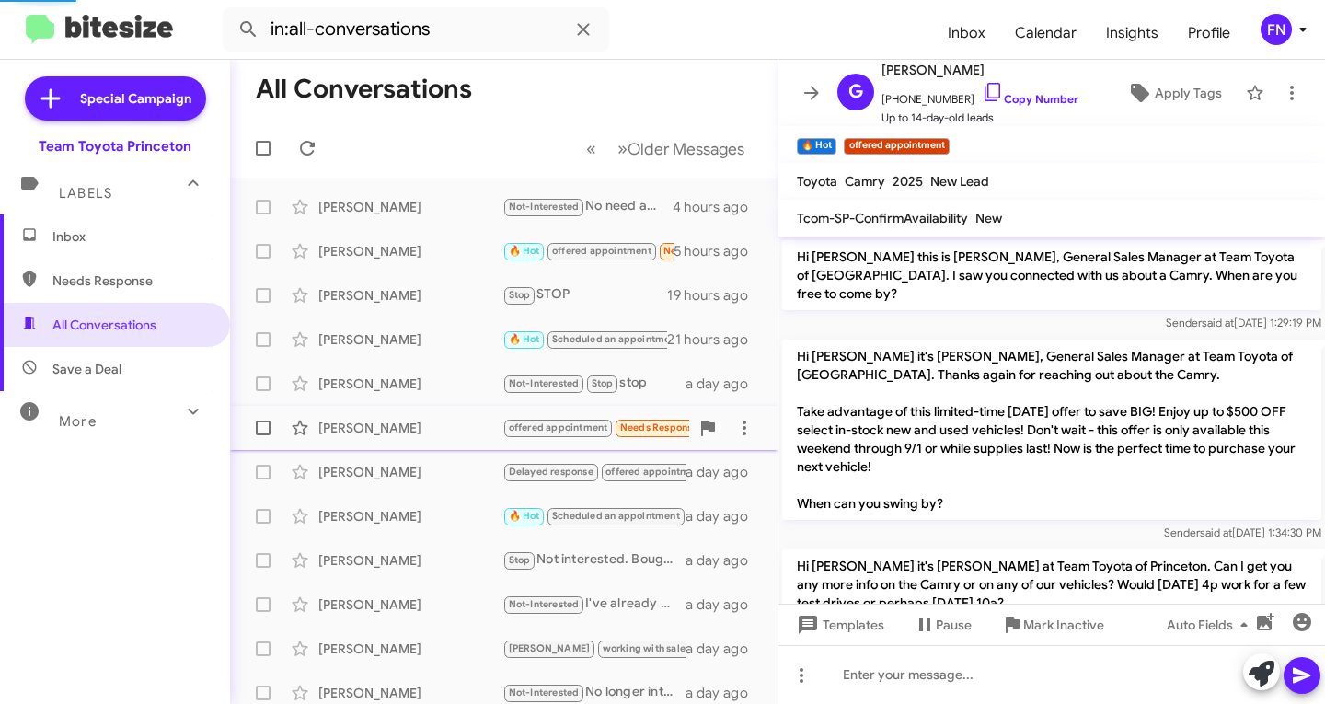
scroll to position [314, 0]
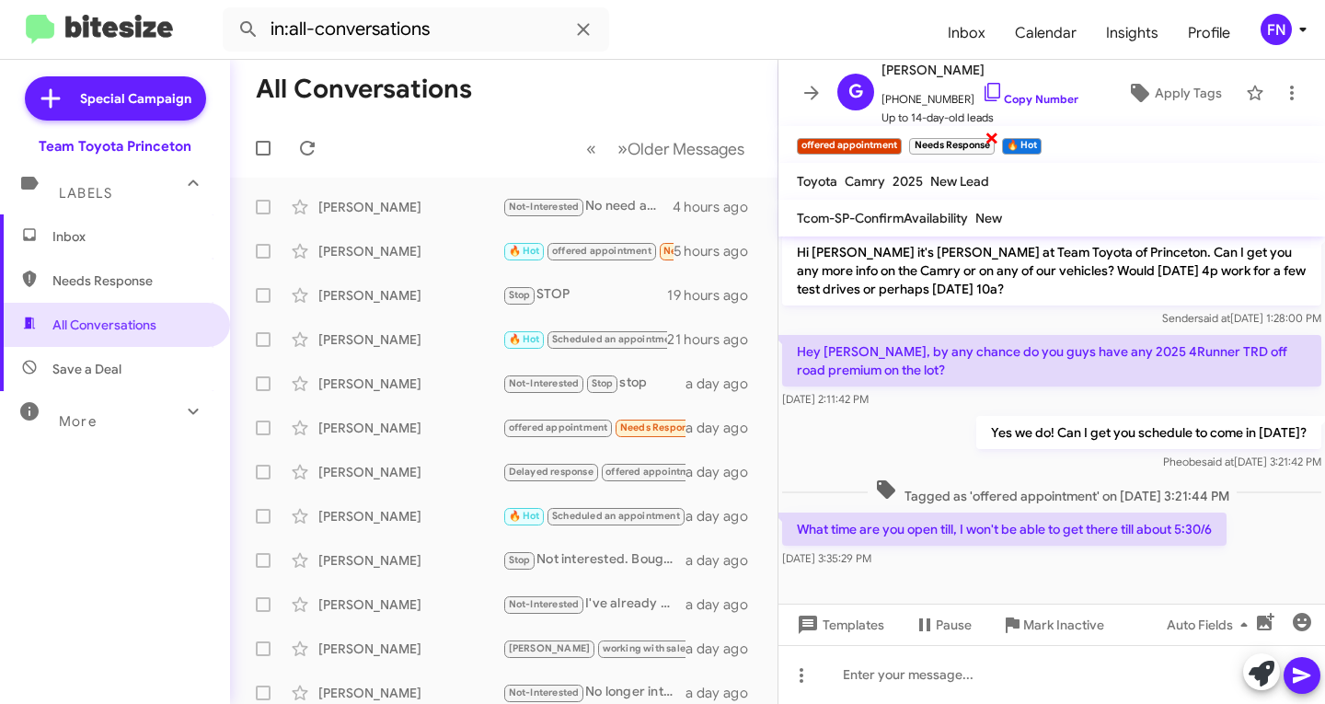
click at [993, 140] on span "×" at bounding box center [992, 137] width 15 height 22
click at [946, 144] on span "×" at bounding box center [947, 137] width 15 height 22
click at [128, 272] on span "Needs Response" at bounding box center [130, 281] width 156 height 18
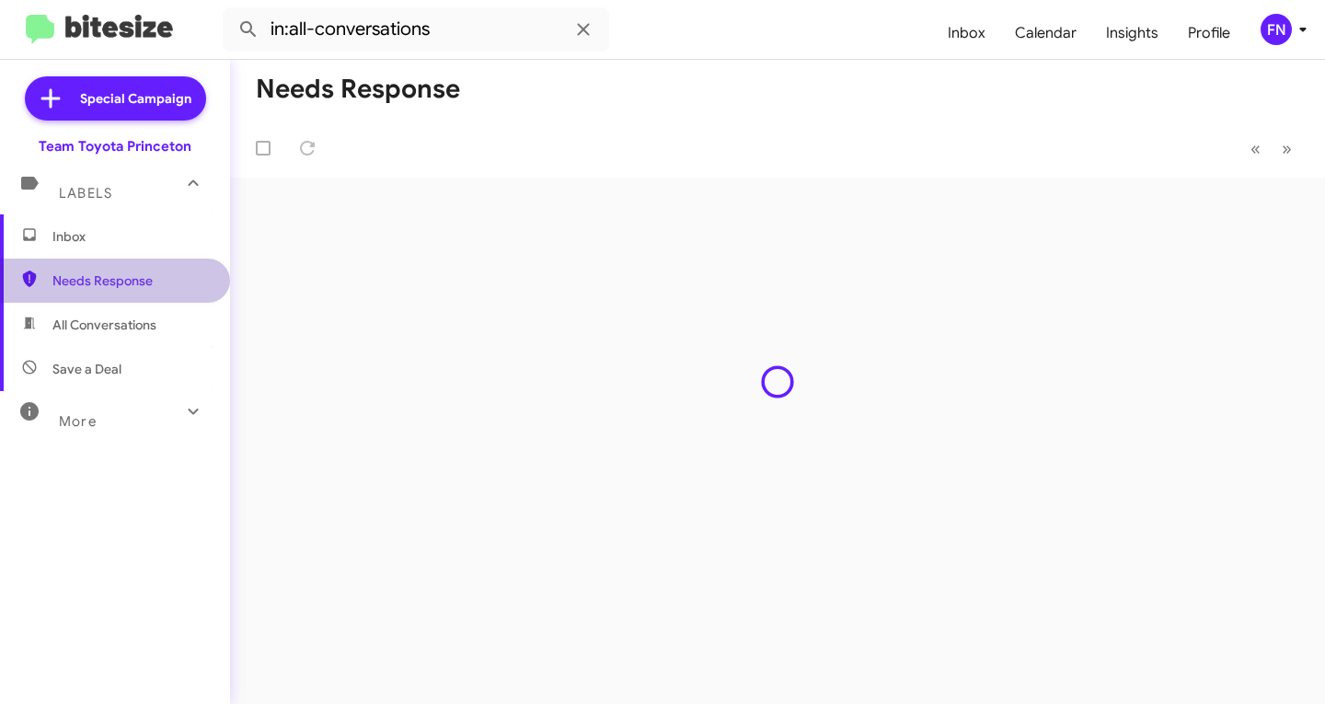
type input "in:needs-response"
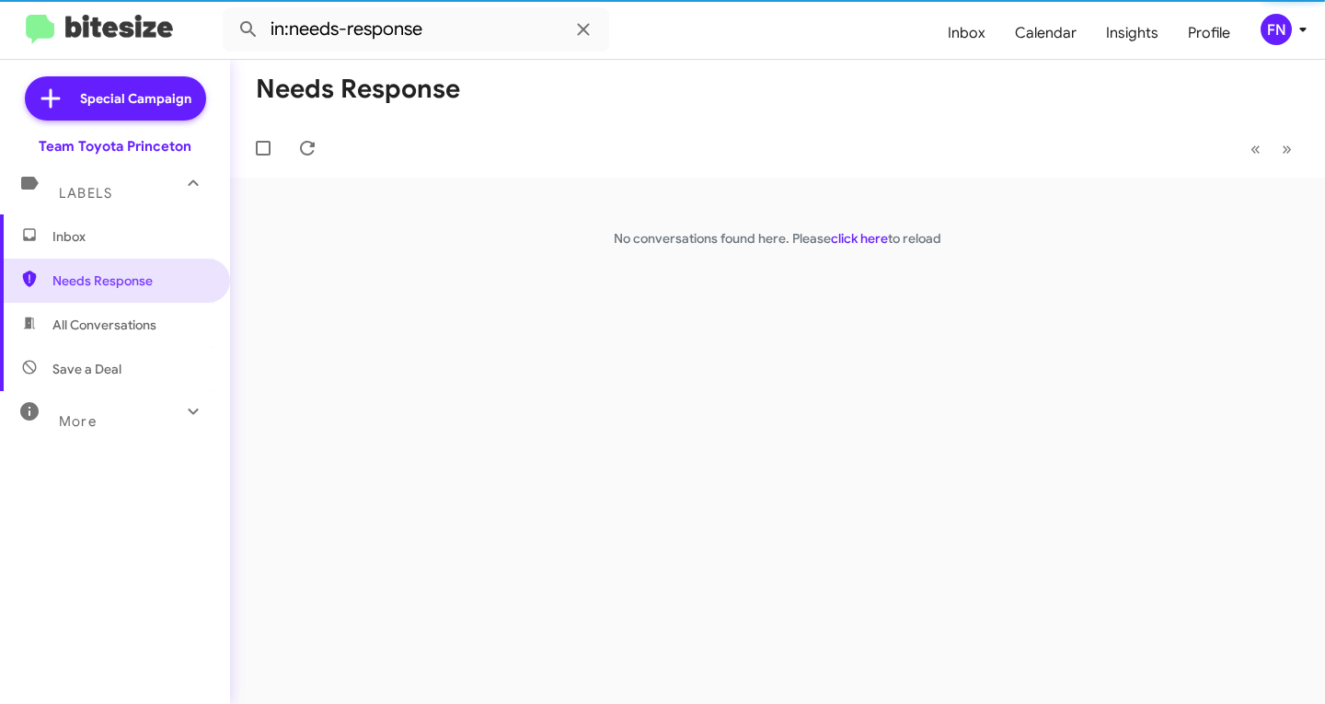
click at [127, 235] on span "Inbox" at bounding box center [130, 236] width 156 height 18
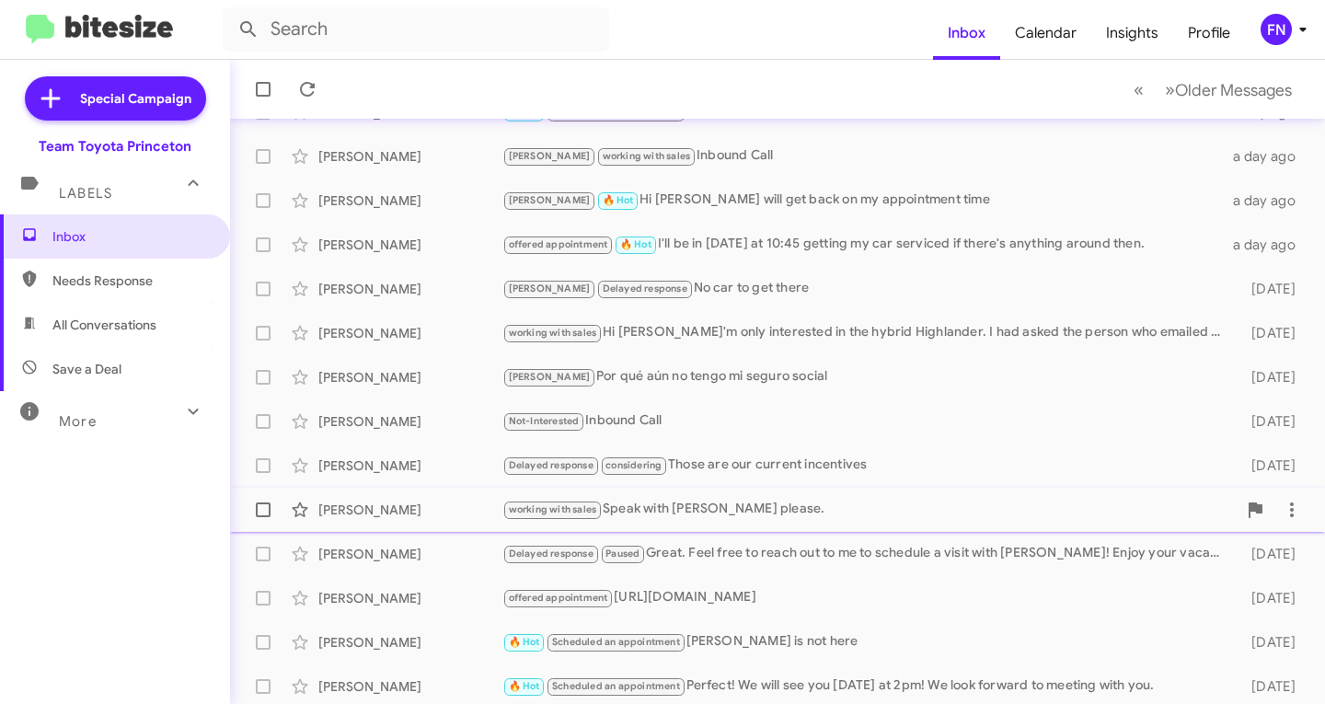
scroll to position [365, 0]
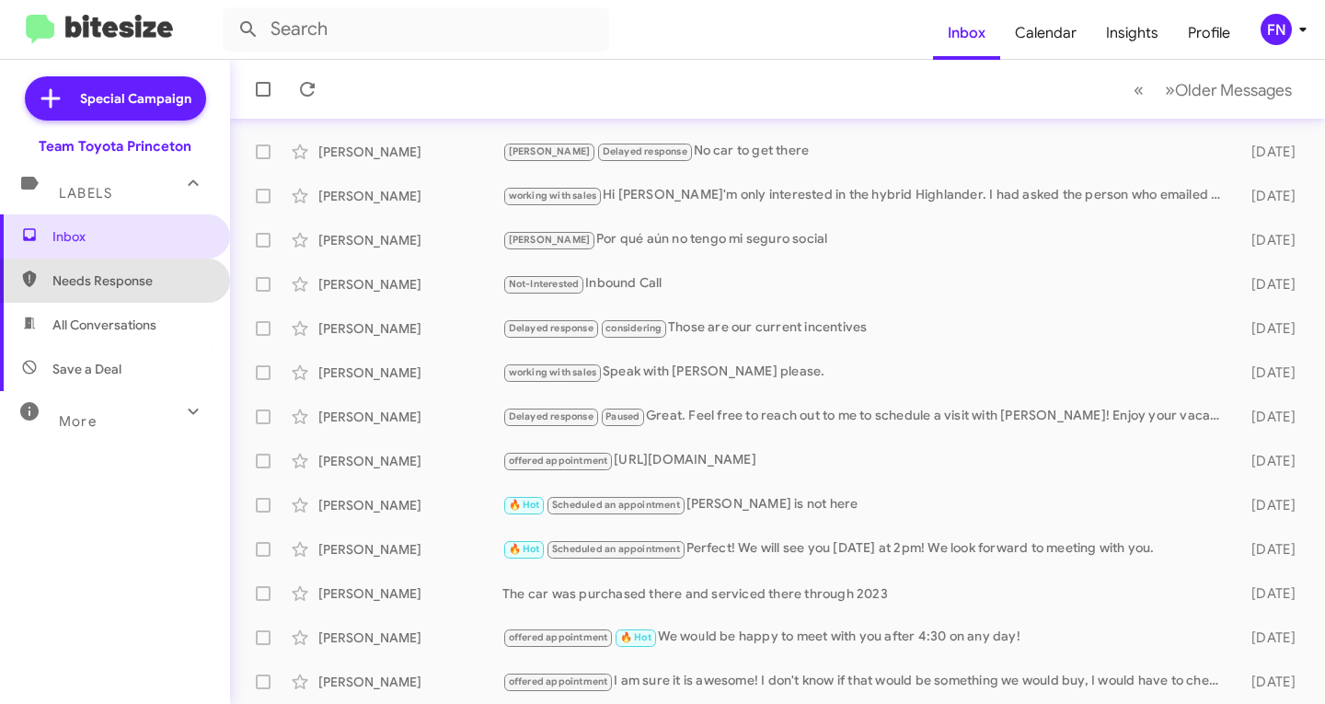
click at [136, 289] on span "Needs Response" at bounding box center [130, 281] width 156 height 18
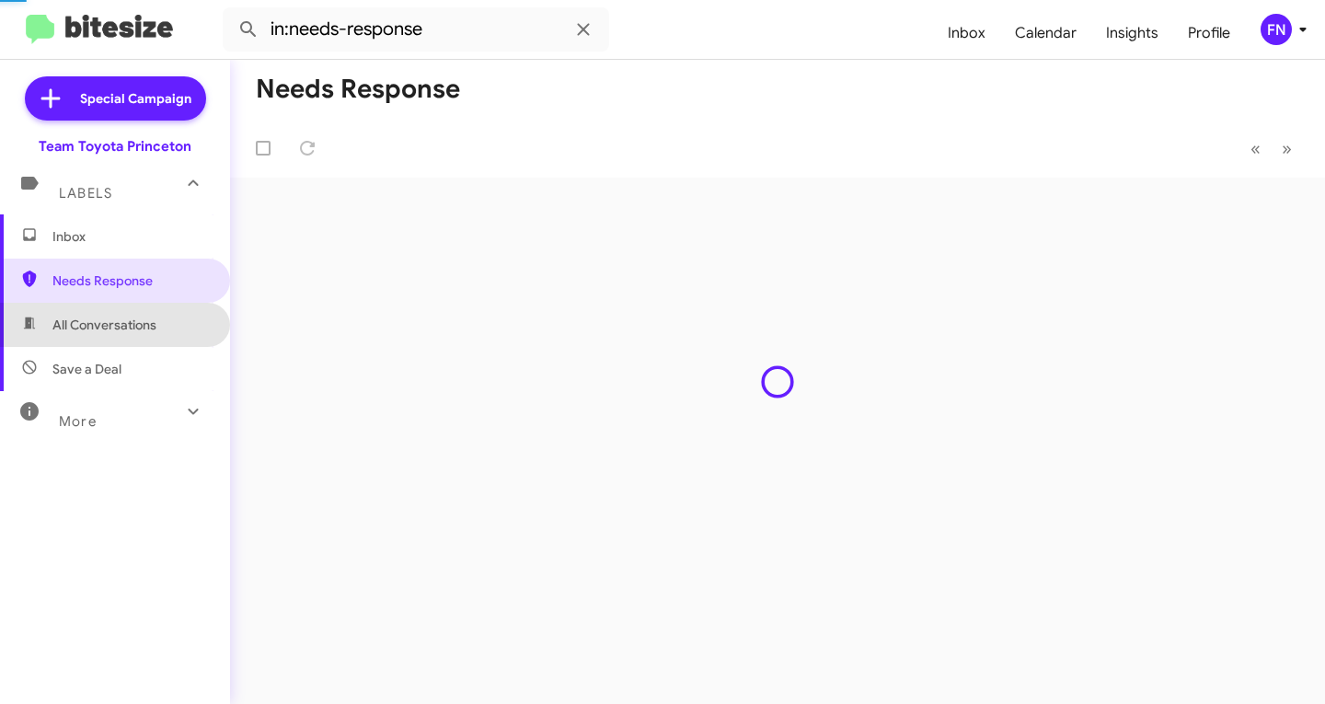
click at [130, 332] on span "All Conversations" at bounding box center [104, 325] width 104 height 18
type input "in:all-conversations"
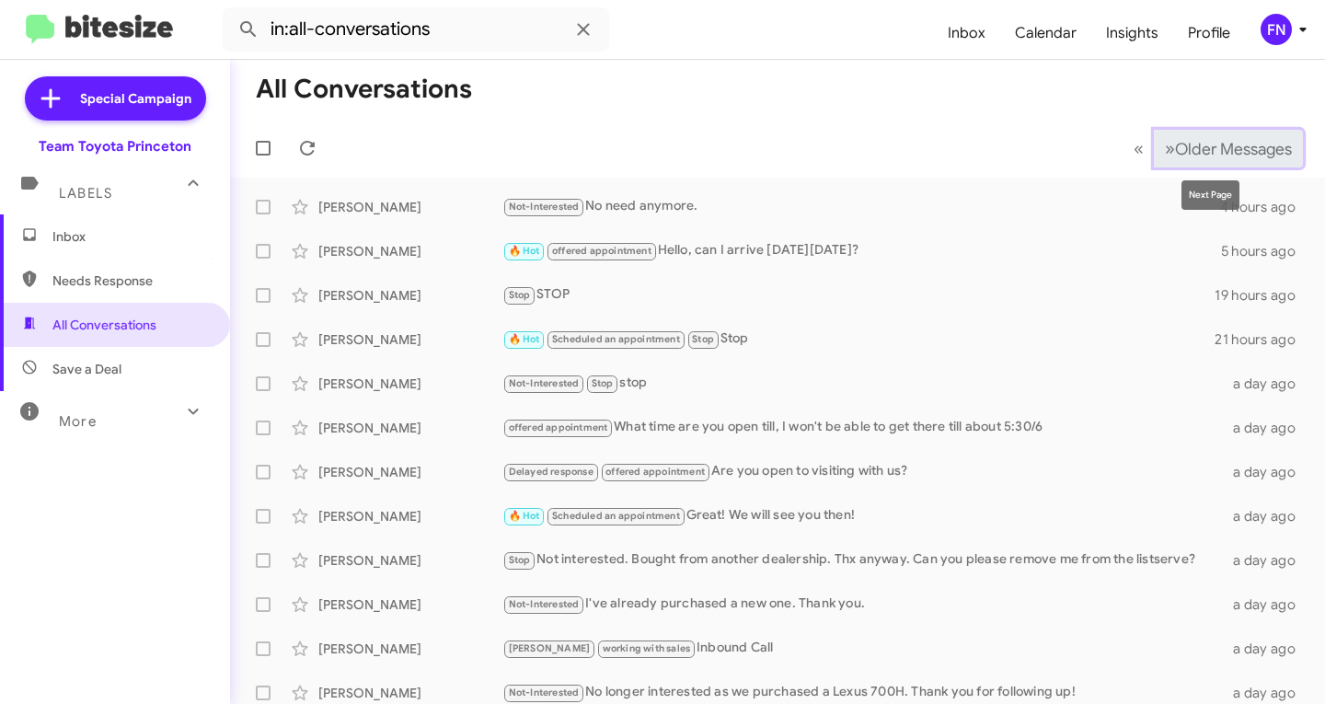
click at [1263, 143] on span "Older Messages" at bounding box center [1233, 149] width 117 height 20
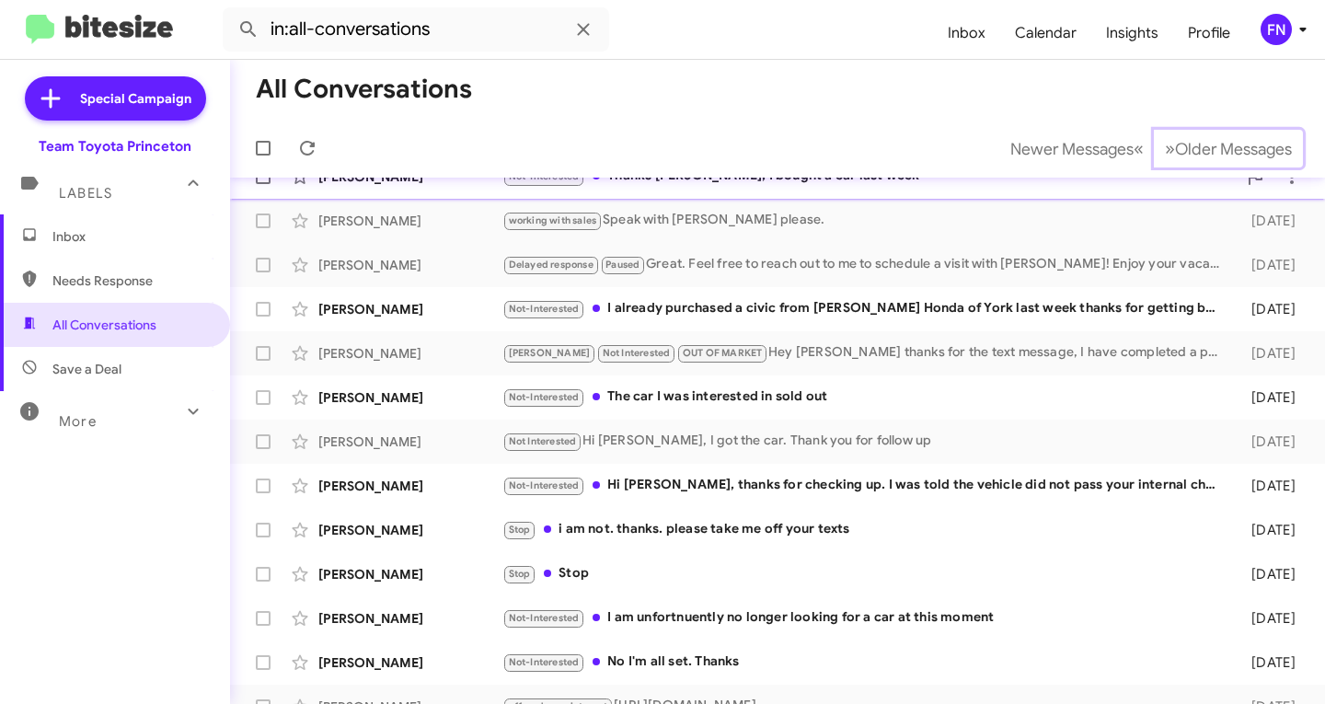
scroll to position [365, 0]
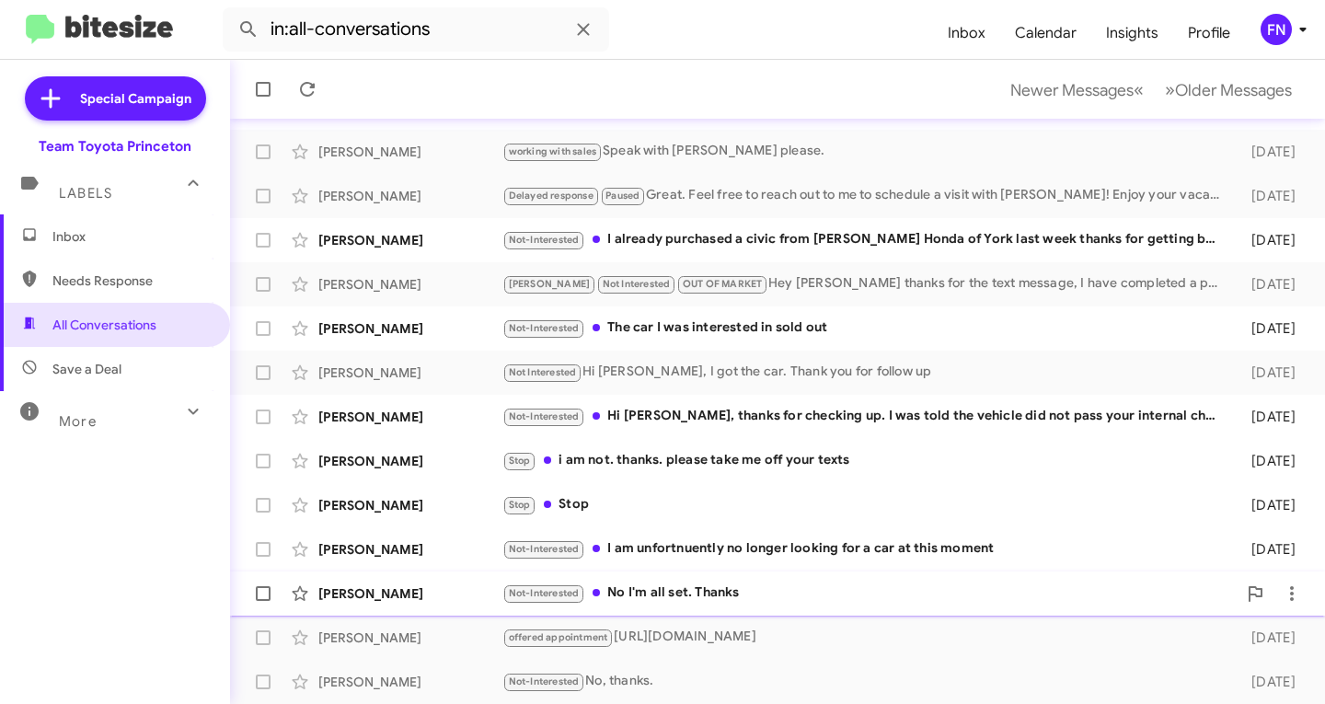
drag, startPoint x: 636, startPoint y: 593, endPoint x: 637, endPoint y: 606, distance: 12.9
click at [636, 607] on div "[PERSON_NAME] Not-Interested No I'm all set. Thanks [DATE]" at bounding box center [778, 593] width 1066 height 37
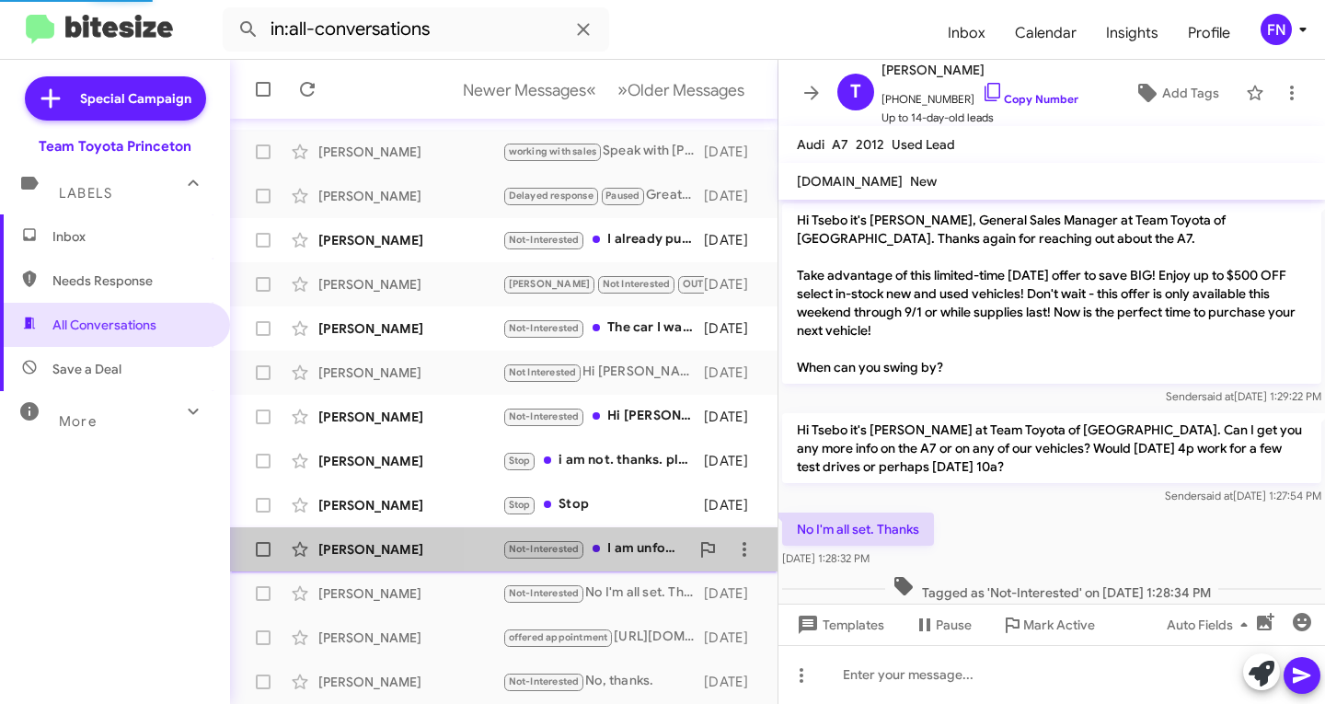
click at [659, 549] on div "Not-Interested I am unfortnuently no longer looking for a car at this moment" at bounding box center [596, 548] width 187 height 21
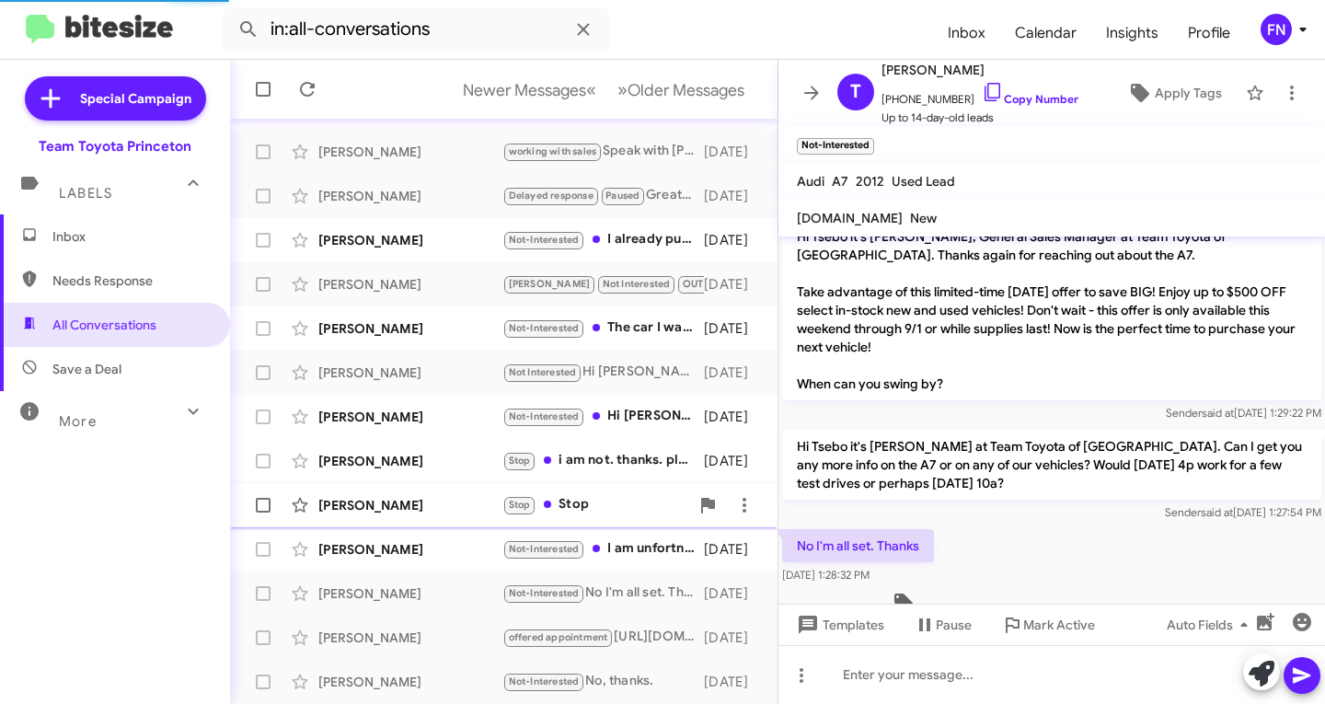
click at [622, 507] on div "Stop Stop" at bounding box center [596, 504] width 187 height 21
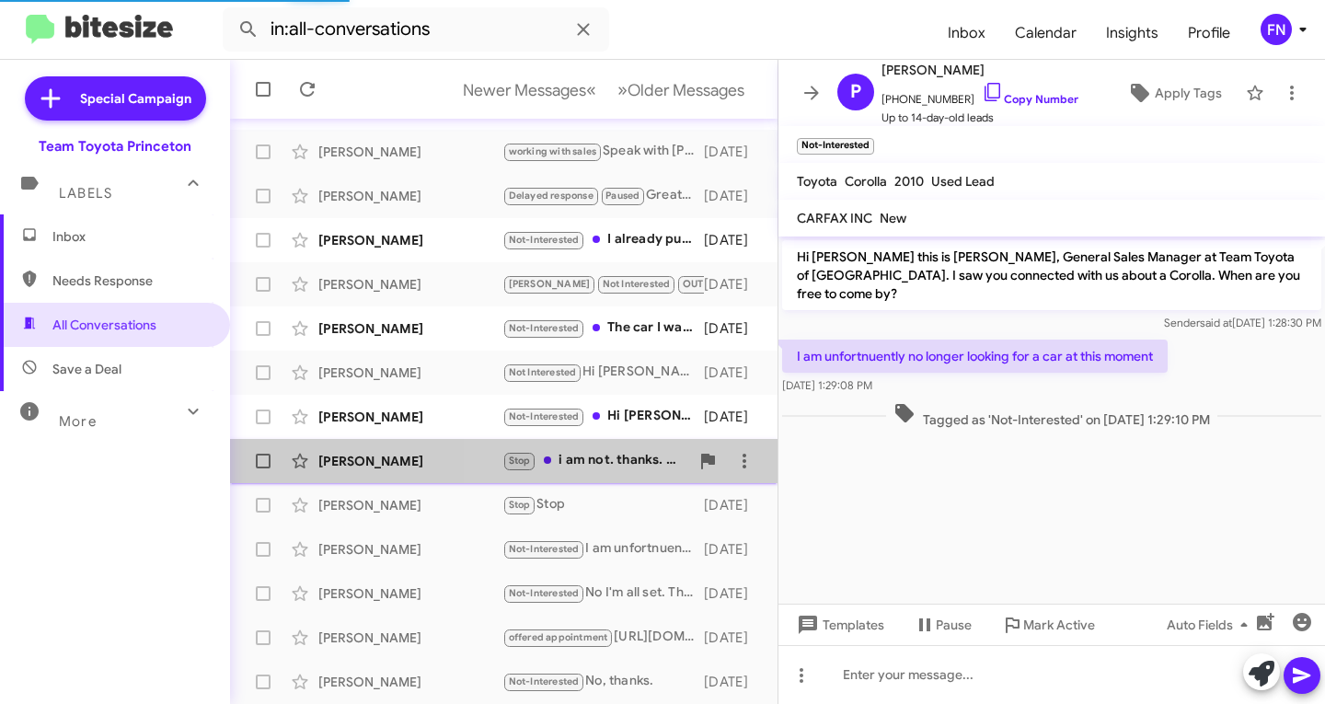
click at [622, 463] on div "Stop i am not. thanks. please take me off your texts" at bounding box center [596, 460] width 187 height 21
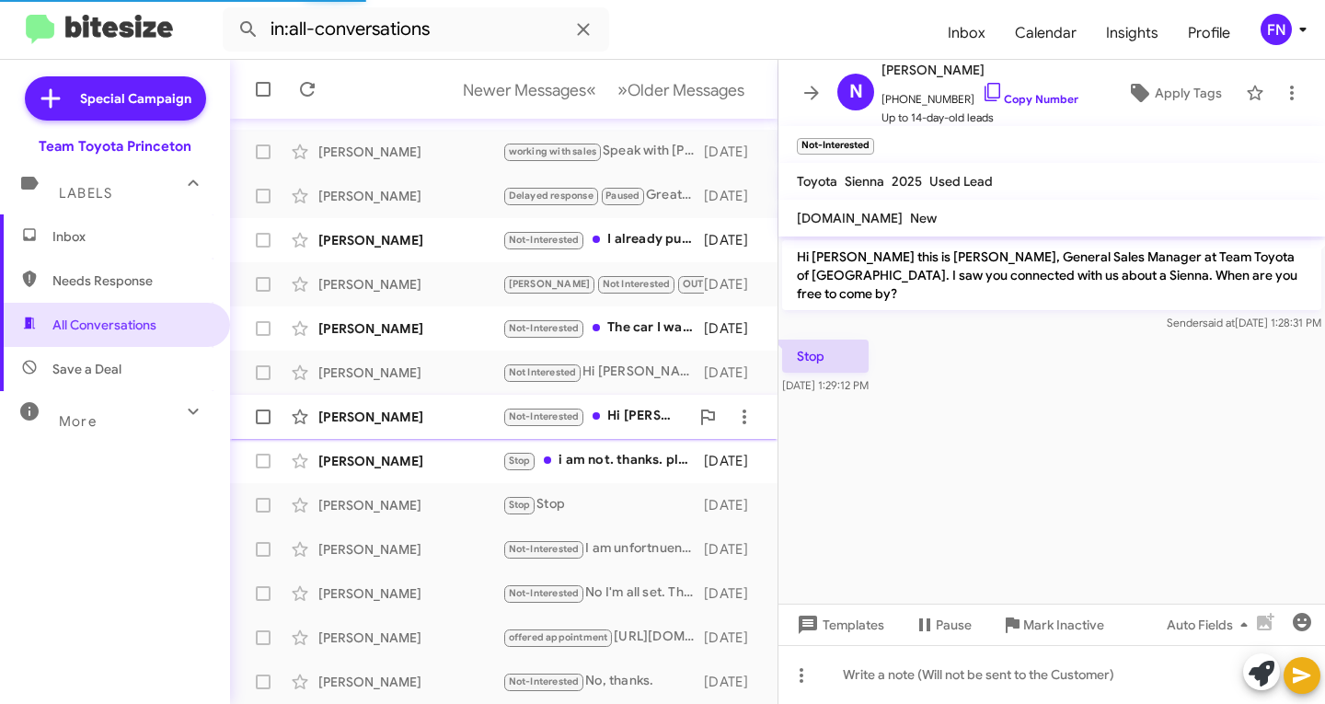
click at [638, 409] on div "Not-Interested Hi [PERSON_NAME], thanks for checking up. I was told the vehicle…" at bounding box center [596, 416] width 187 height 21
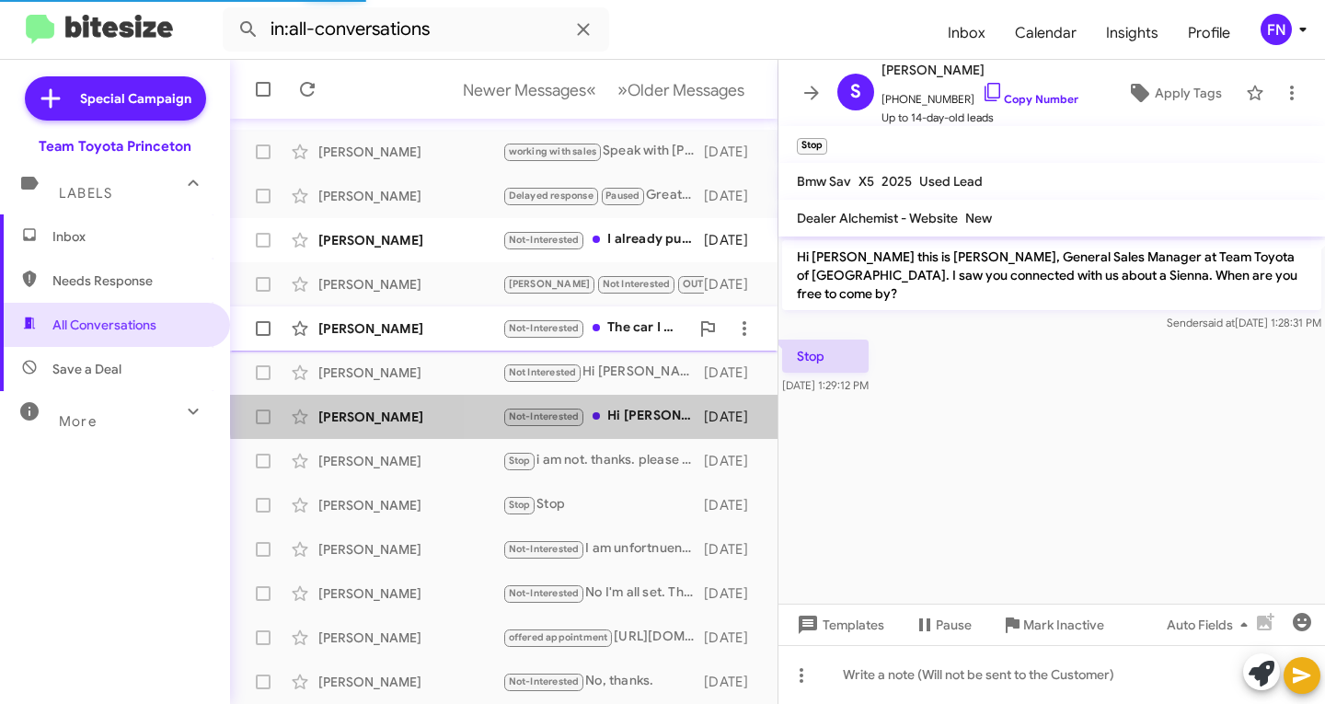
click at [642, 343] on div "[PERSON_NAME] Not-Interested The car I was interested in sold out [DATE]" at bounding box center [504, 328] width 518 height 37
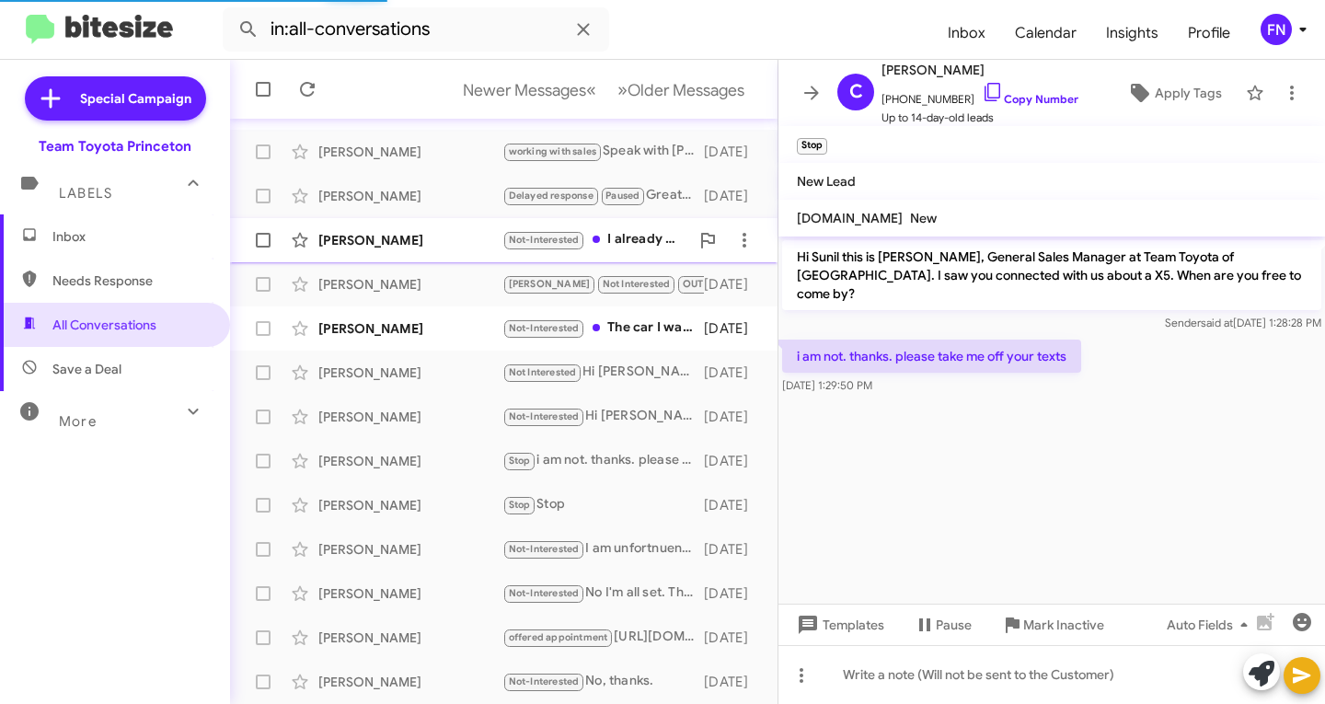
click at [642, 243] on div "Not-Interested I already purchased a civic from [PERSON_NAME] Honda of York las…" at bounding box center [596, 239] width 187 height 21
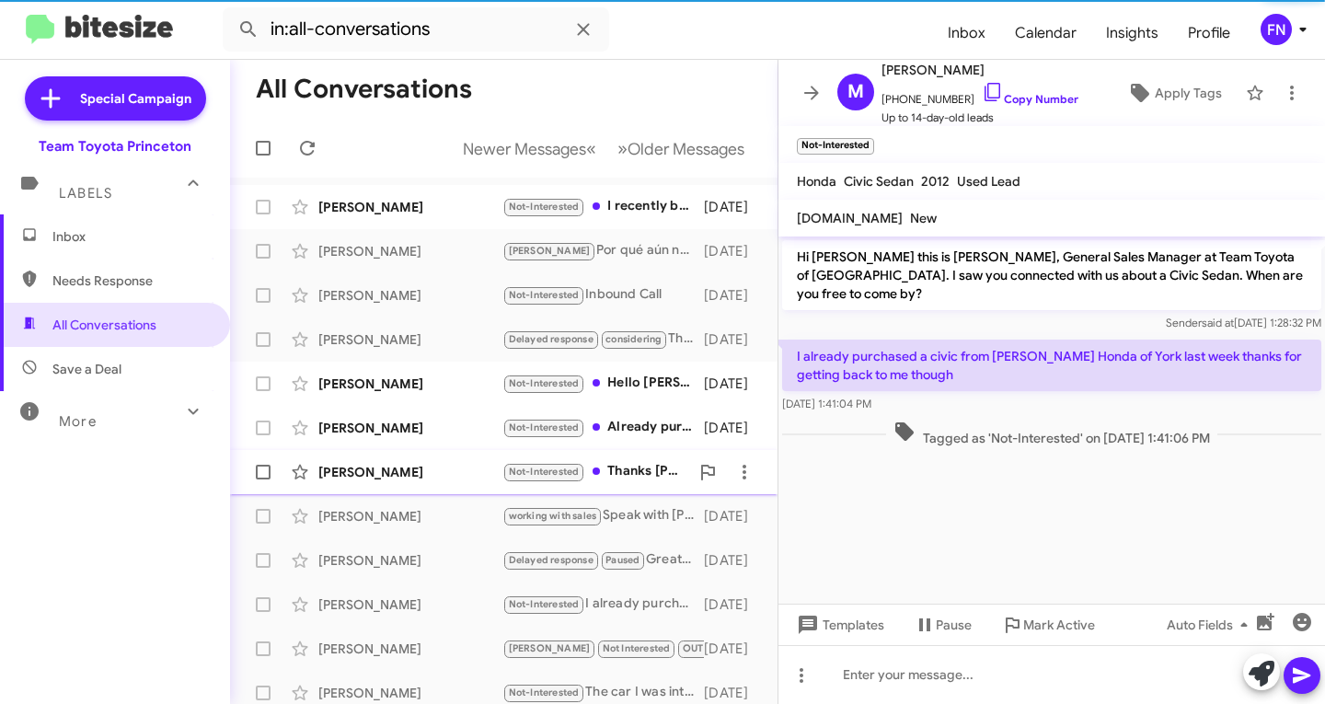
click at [611, 470] on div "Not-Interested Thanks [PERSON_NAME], I bought a car last week" at bounding box center [596, 471] width 187 height 21
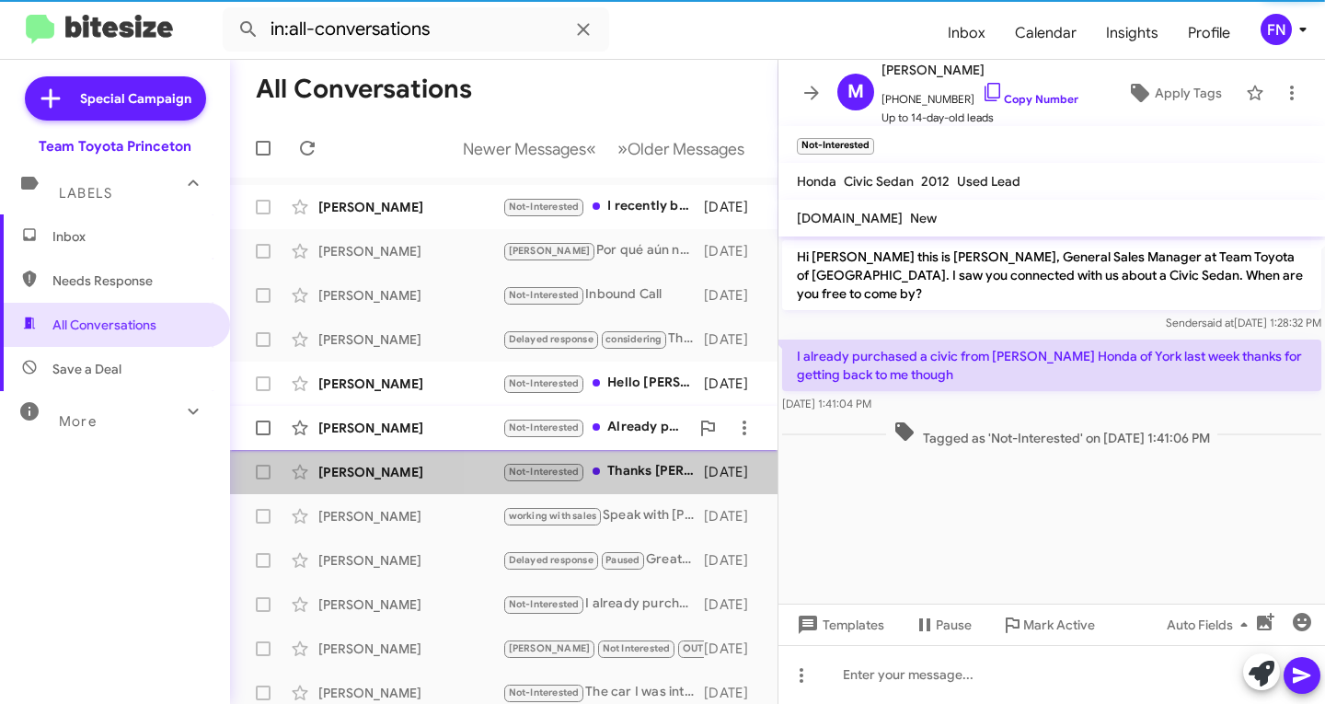
click at [622, 421] on div "Not-Interested Already purchased one" at bounding box center [596, 427] width 187 height 21
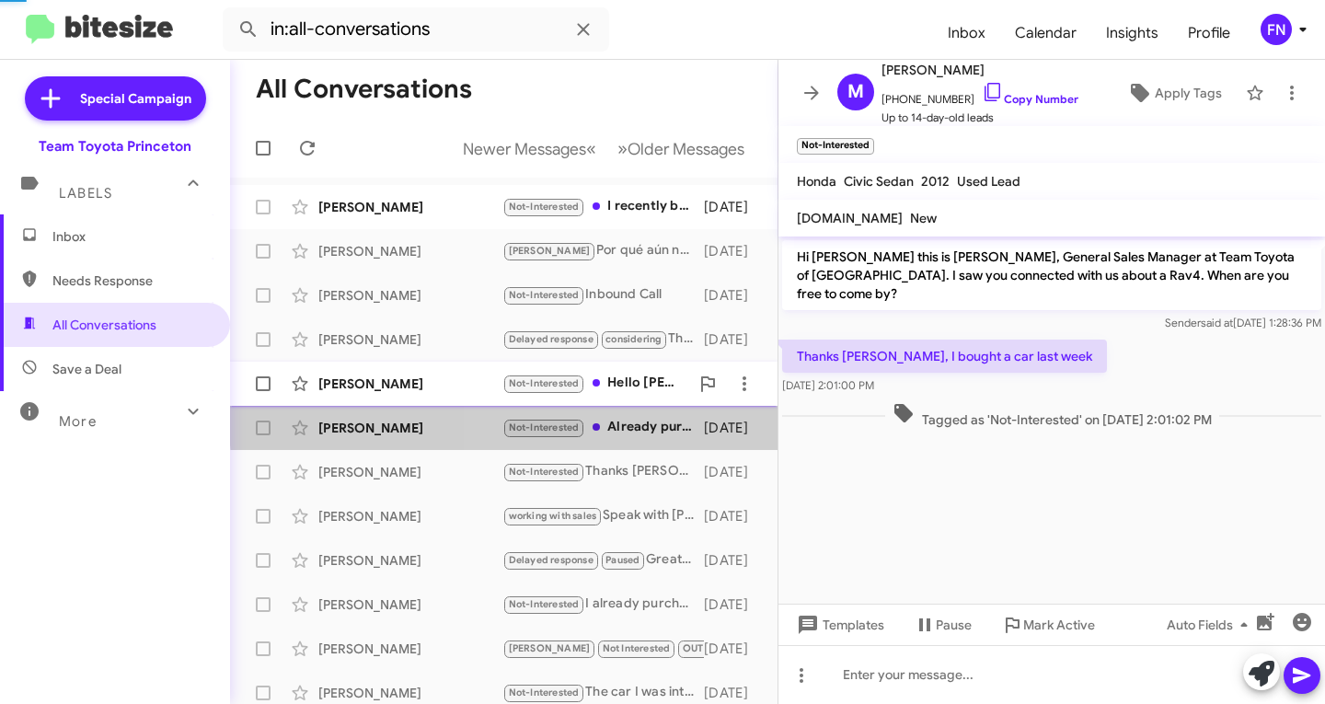
click at [627, 372] on div "[PERSON_NAME] Not-Interested Hello [PERSON_NAME], I'm not longer looking for a …" at bounding box center [504, 383] width 518 height 37
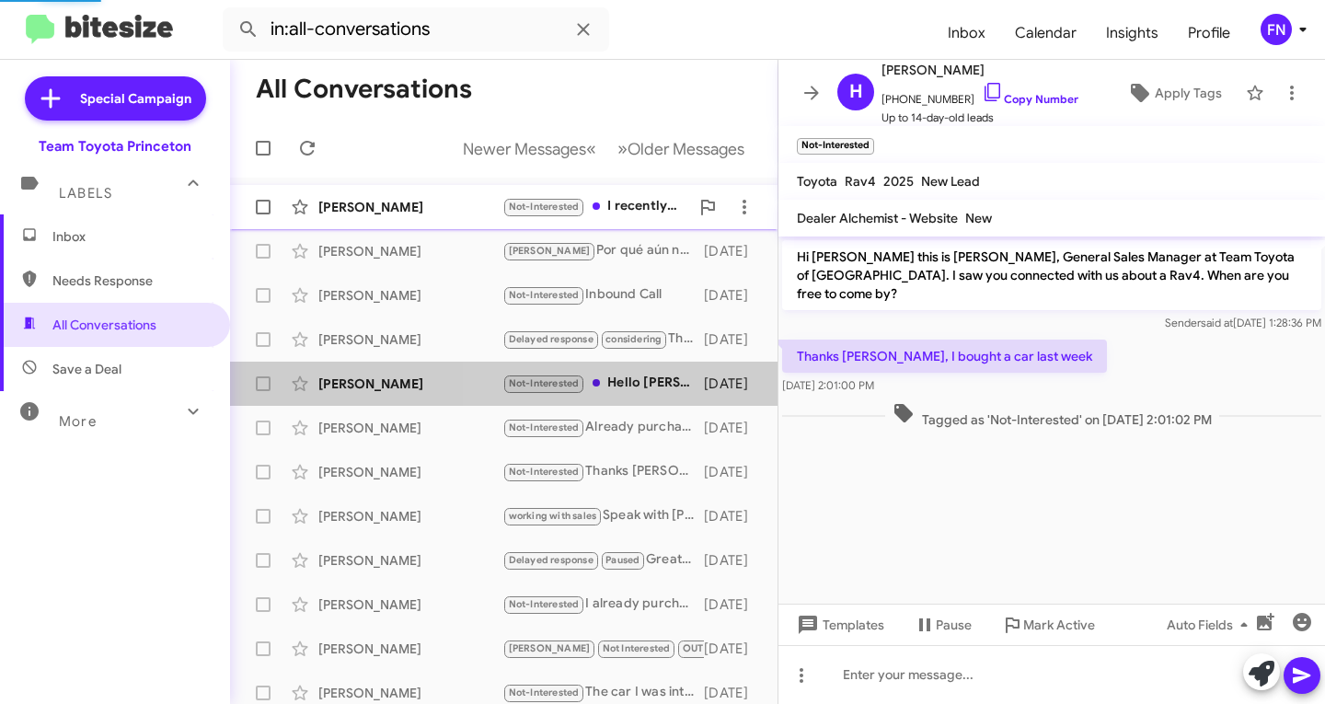
scroll to position [57, 0]
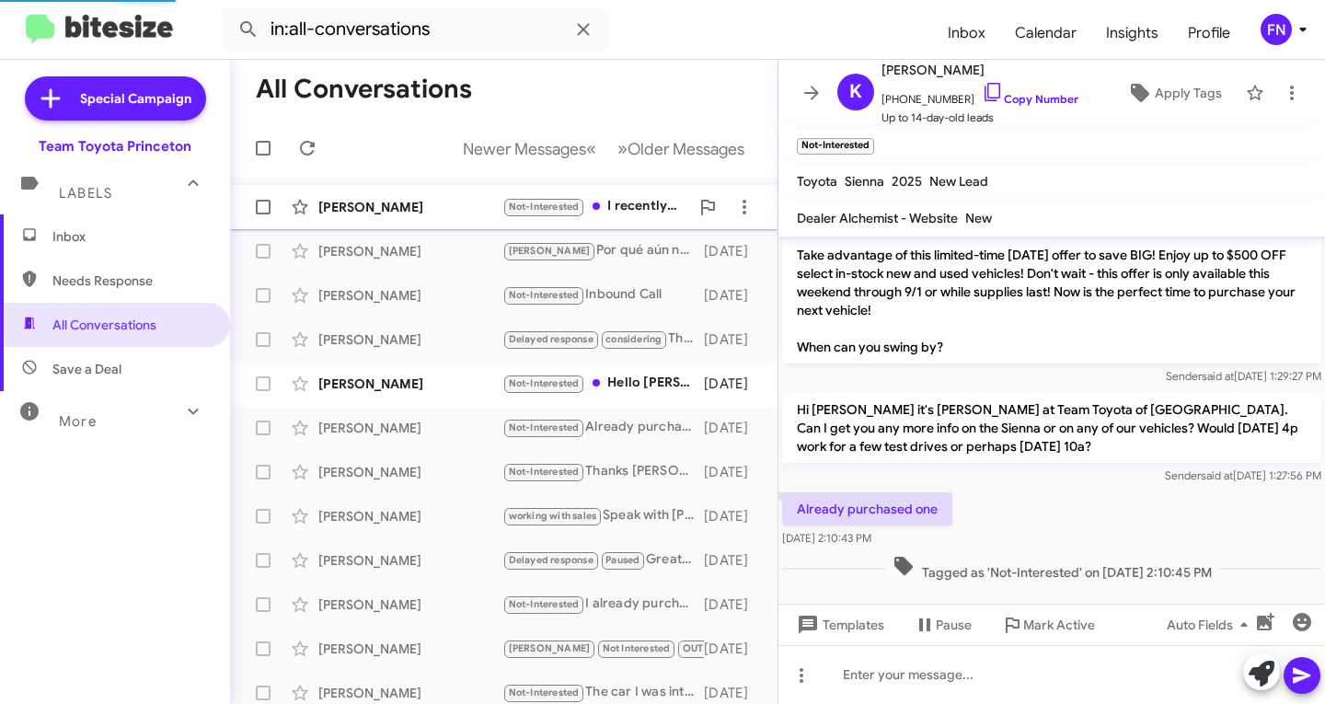
click at [637, 207] on div "Not-Interested I recently bought a new vehicle." at bounding box center [596, 206] width 187 height 21
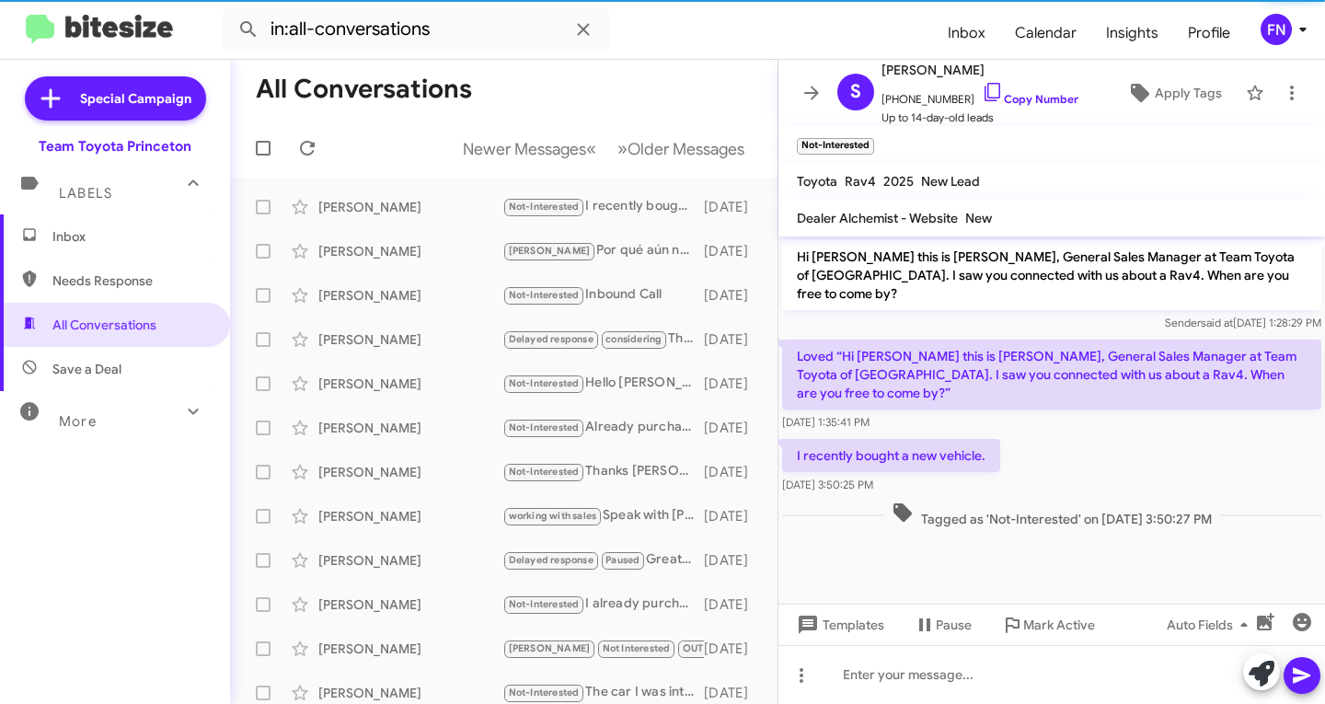
click at [1279, 29] on div "FN" at bounding box center [1276, 29] width 31 height 31
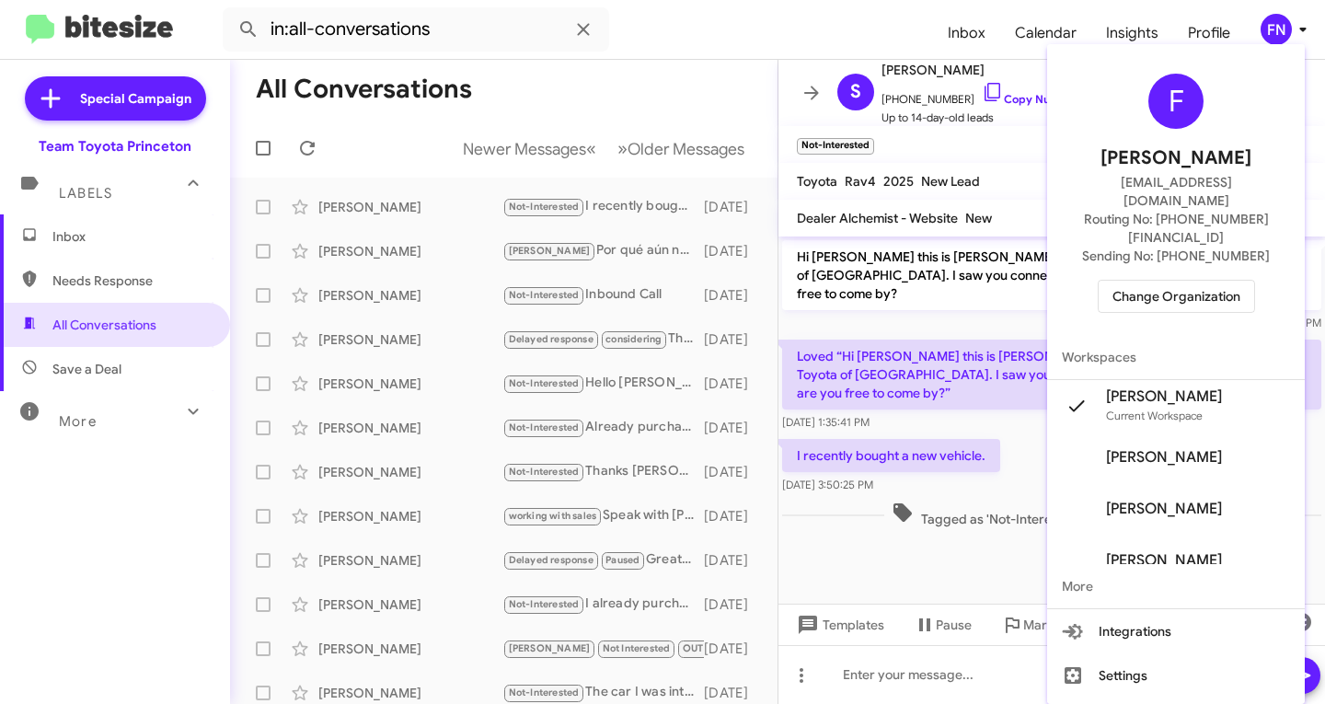
click at [1233, 70] on div "F [PERSON_NAME] [PERSON_NAME][EMAIL_ADDRESS][DOMAIN_NAME] Routing No: [PHONE_NU…" at bounding box center [1177, 194] width 258 height 284
click at [1264, 37] on div at bounding box center [662, 352] width 1325 height 704
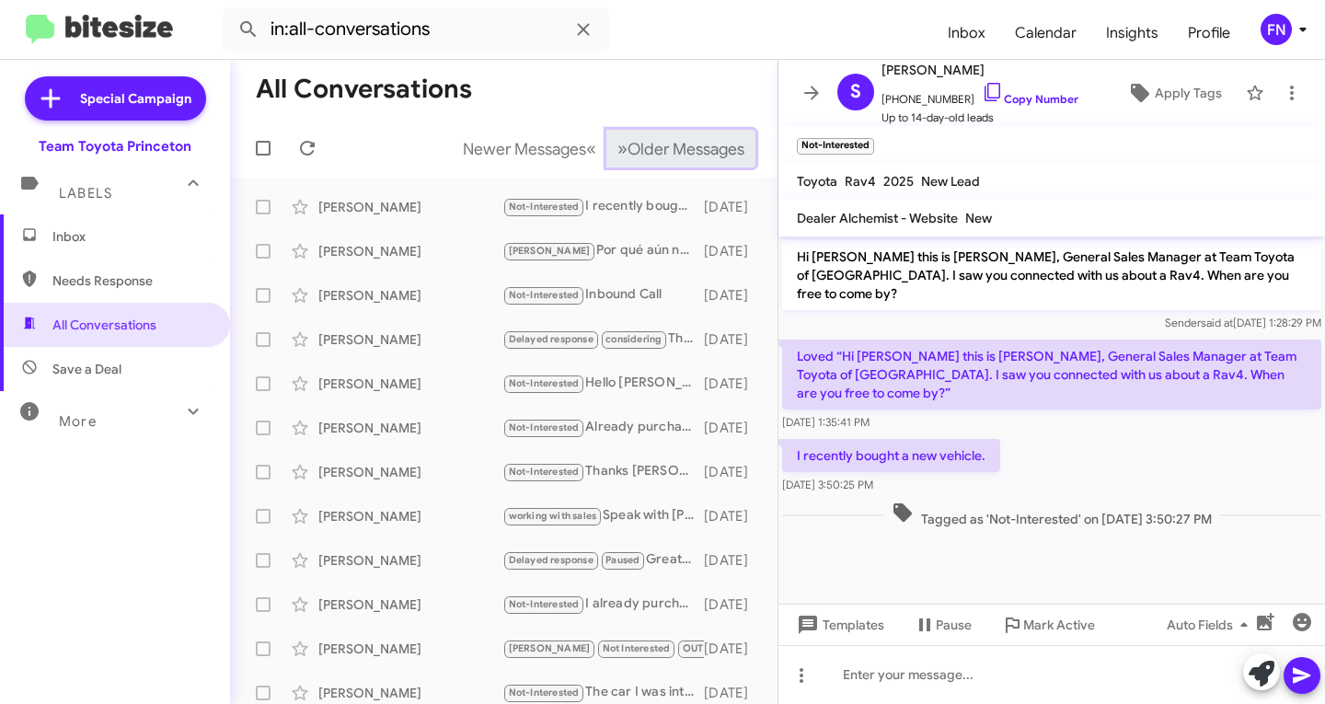
click at [664, 160] on button "» Next Older Messages" at bounding box center [681, 149] width 149 height 38
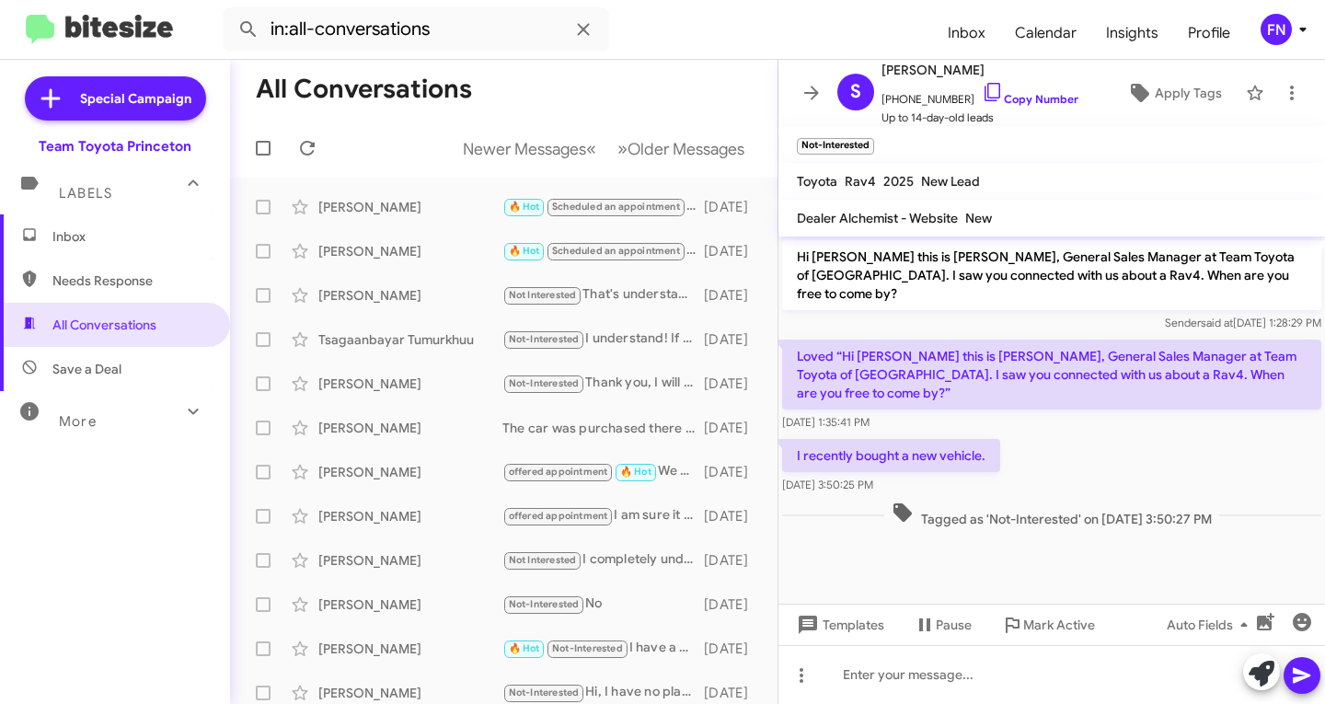
click at [506, 103] on mat-toolbar-row "All Conversations" at bounding box center [504, 89] width 548 height 59
click at [504, 145] on span "Newer Messages" at bounding box center [524, 149] width 123 height 20
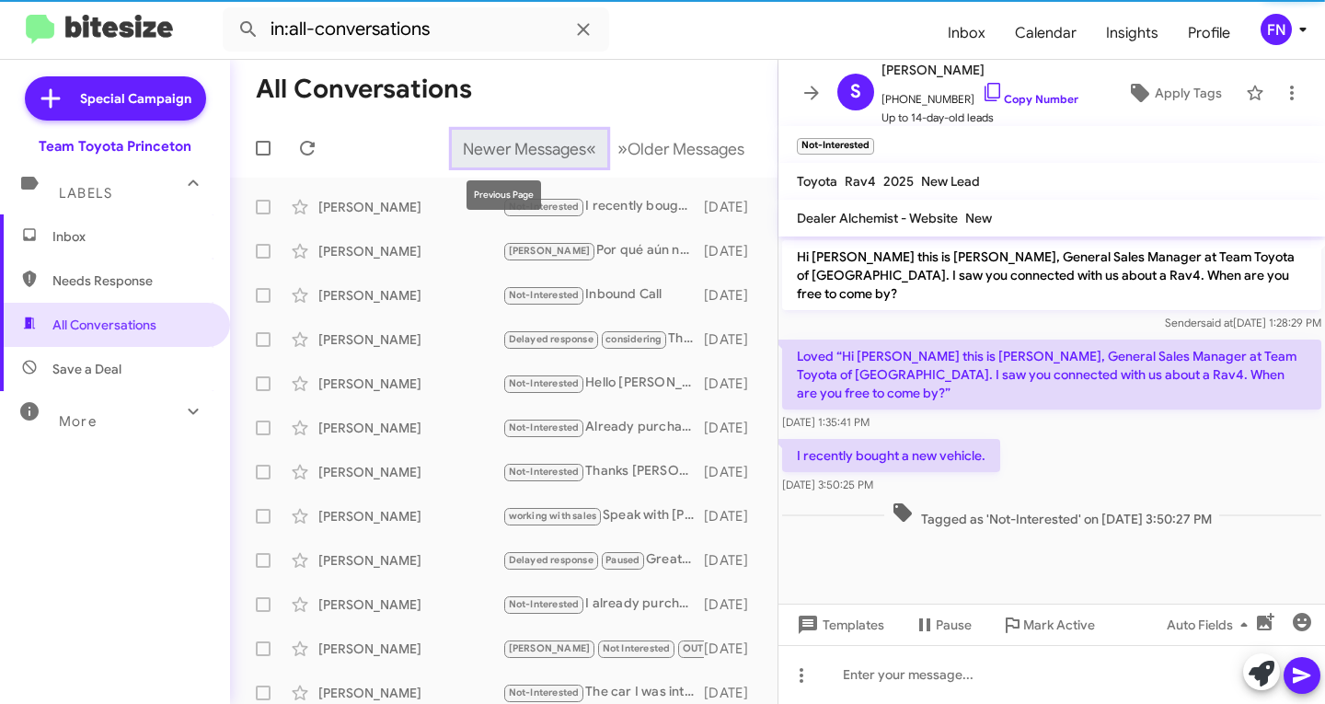
click at [504, 145] on span "Newer Messages" at bounding box center [524, 149] width 123 height 20
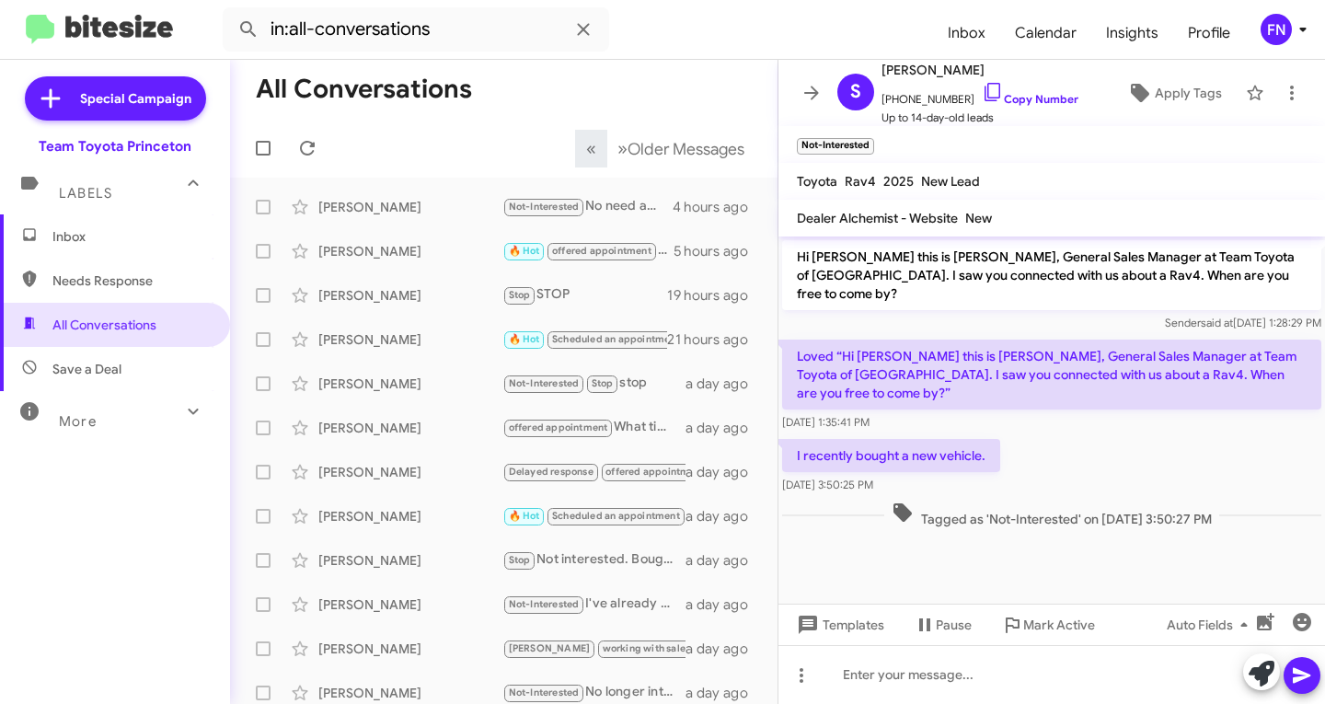
click at [74, 237] on span "Inbox" at bounding box center [130, 236] width 156 height 18
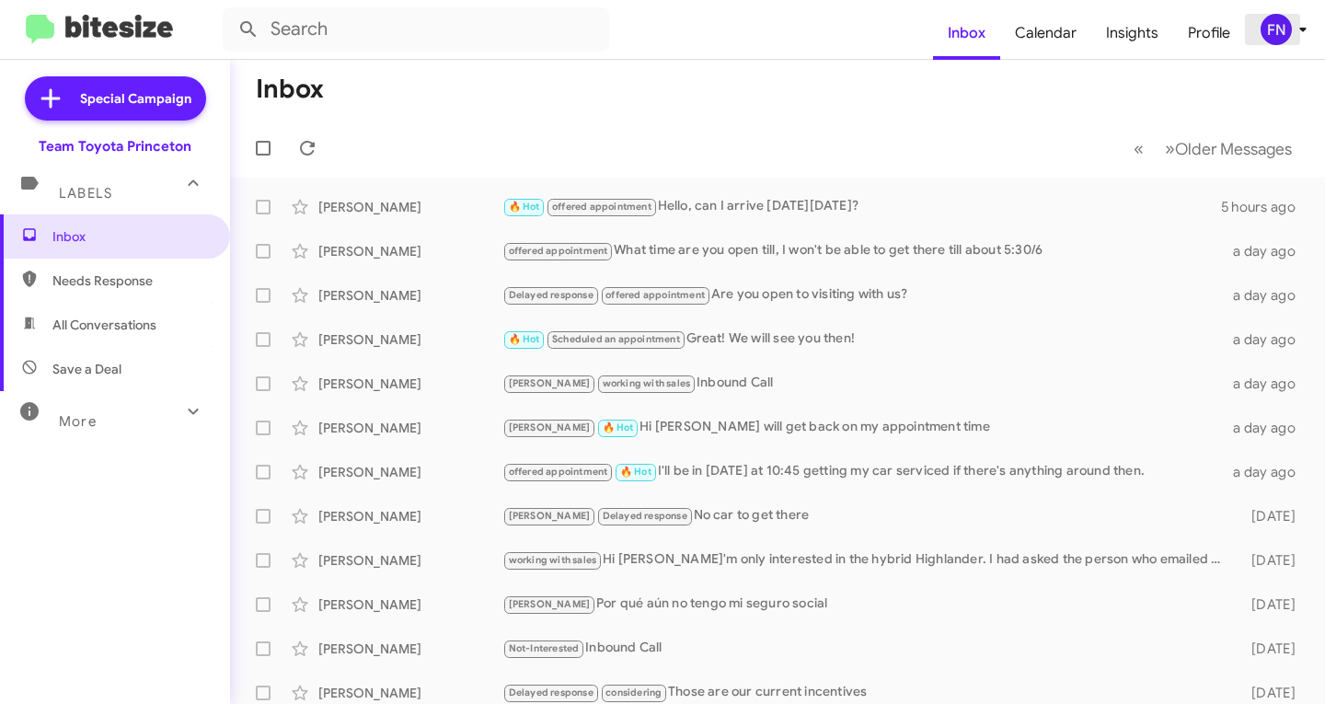
click at [1277, 25] on div "FN" at bounding box center [1276, 29] width 31 height 31
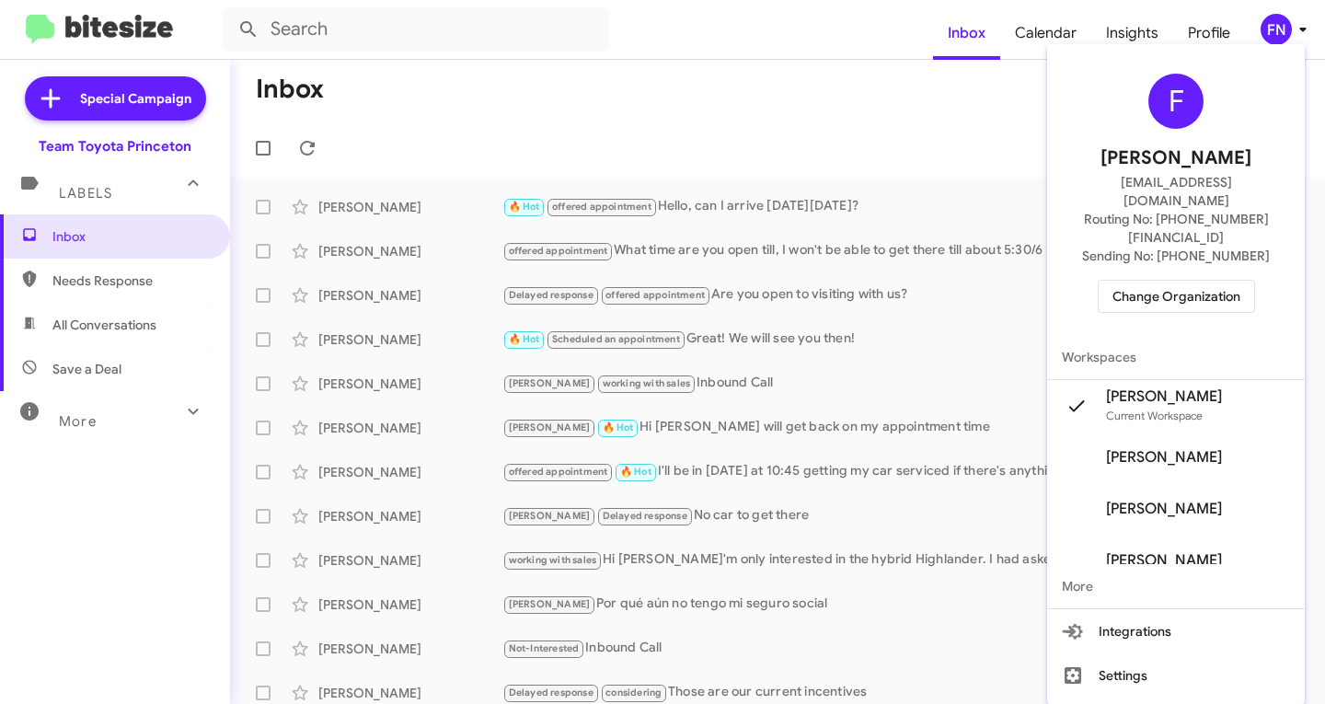
click at [1198, 281] on span "Change Organization" at bounding box center [1177, 296] width 128 height 31
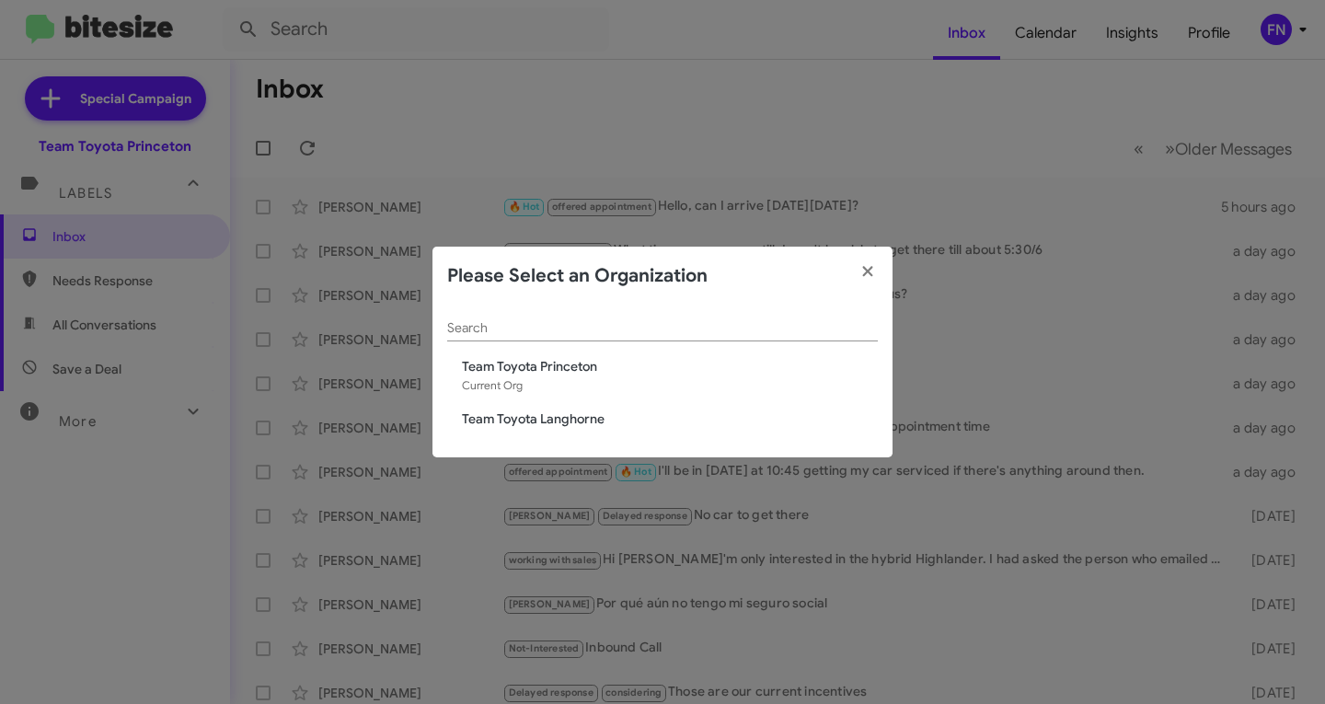
click at [539, 414] on span "Team Toyota Langhorne" at bounding box center [670, 419] width 416 height 18
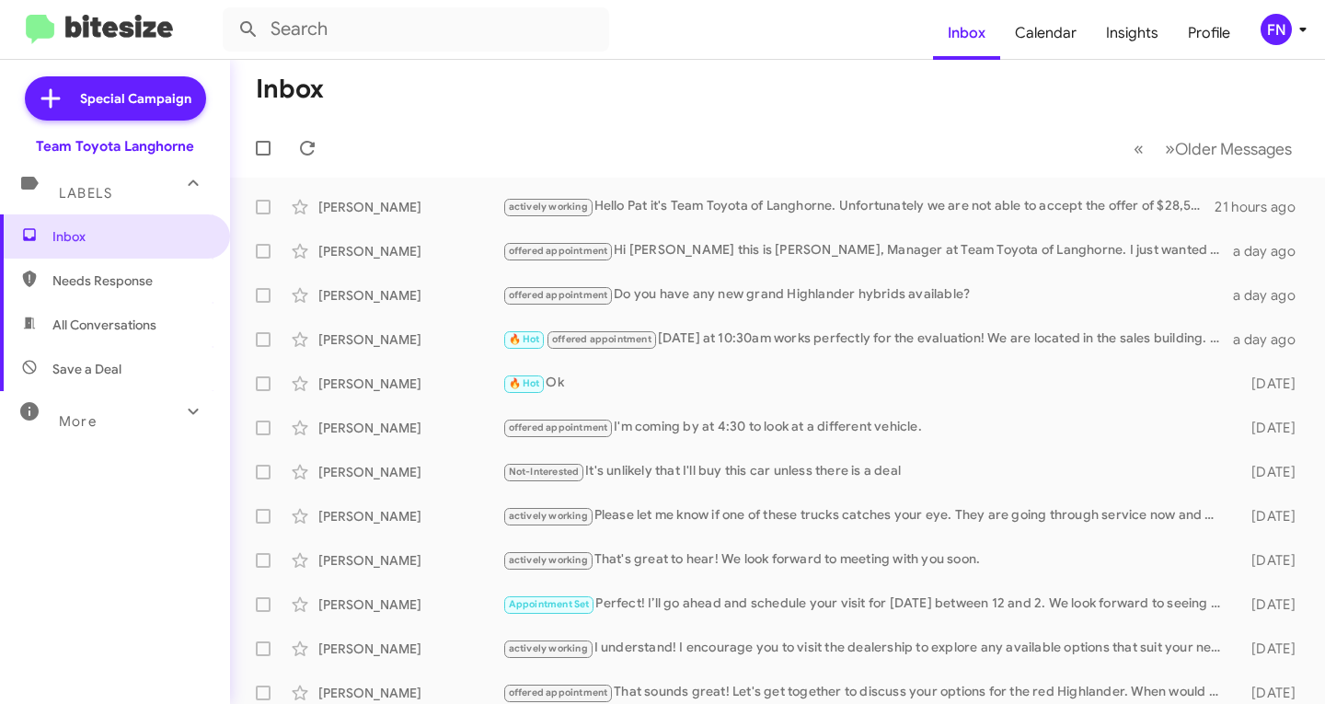
click at [68, 328] on span "All Conversations" at bounding box center [104, 325] width 104 height 18
type input "in:all-conversations"
